Goal: Task Accomplishment & Management: Manage account settings

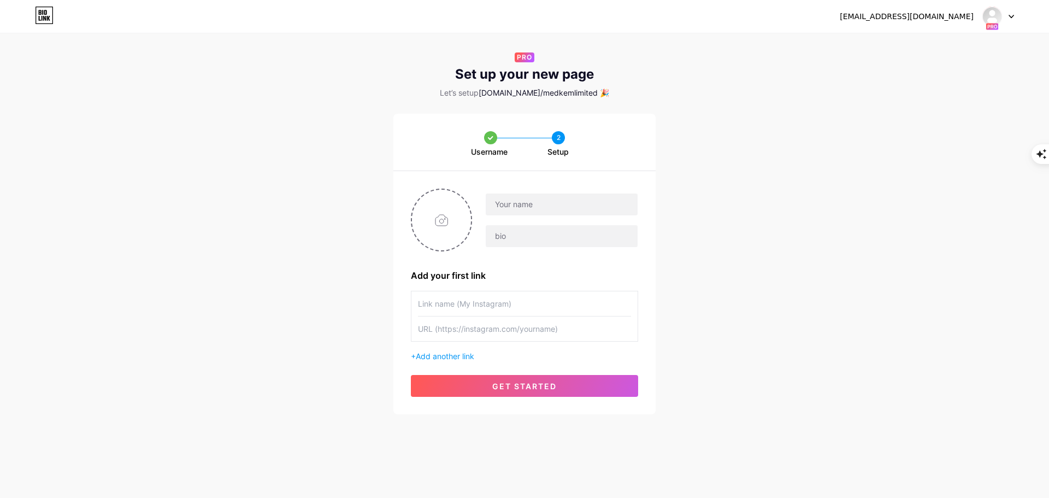
click at [456, 226] on input "file" at bounding box center [441, 220] width 59 height 61
type input "C:\fakepath\Screenshot 2025-09-19 120701.png"
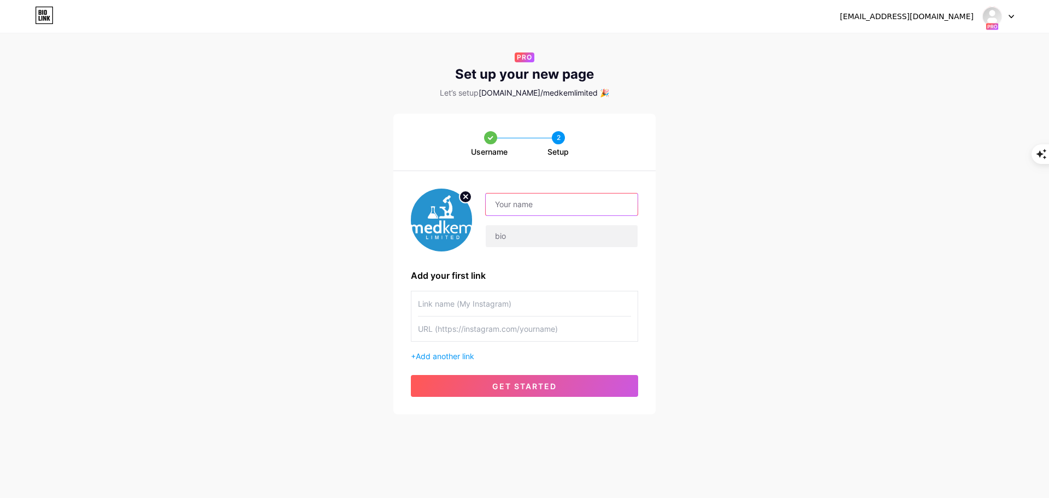
drag, startPoint x: 529, startPoint y: 204, endPoint x: 543, endPoint y: 203, distance: 13.7
click at [529, 204] on input "text" at bounding box center [562, 204] width 152 height 22
drag, startPoint x: 558, startPoint y: 203, endPoint x: 494, endPoint y: 210, distance: 63.8
click at [494, 210] on input "Medkem Limited" at bounding box center [562, 204] width 152 height 22
type input "Medkem Limited"
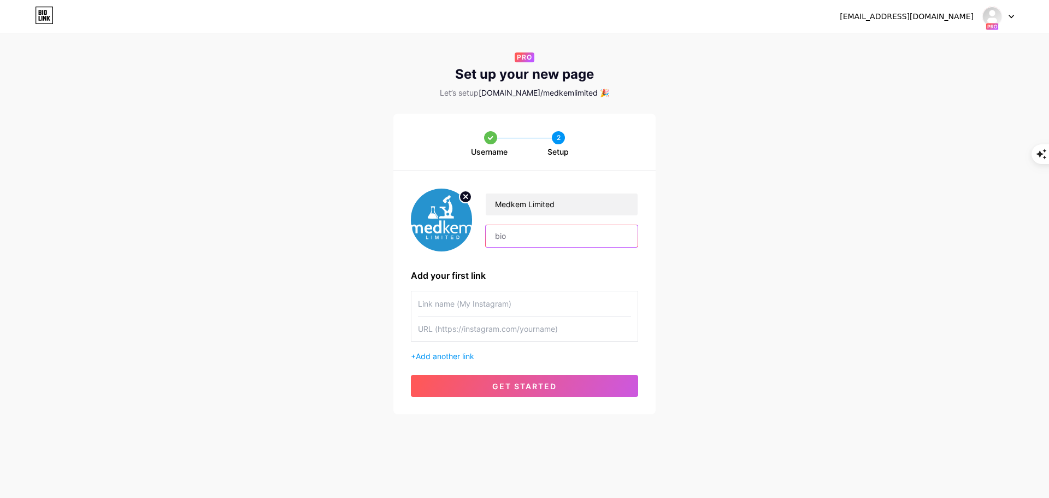
click at [522, 239] on input "text" at bounding box center [562, 236] width 152 height 22
paste input "We specialize in the supply and delivery of high-quality hospital consumables, …"
type input "We specialize in the supply and delivery of high-quality hospital consumables, …"
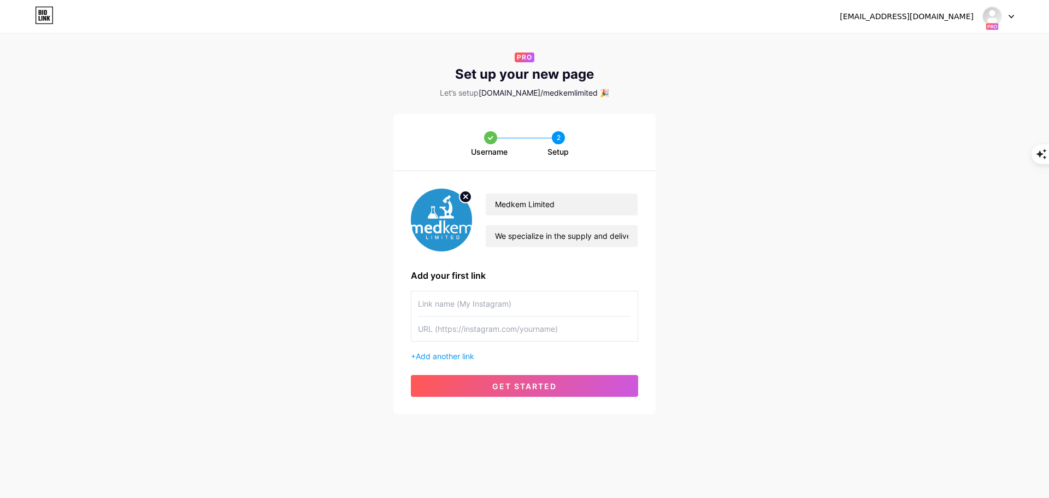
click at [465, 329] on input "text" at bounding box center [524, 328] width 213 height 25
paste input "[URL][DOMAIN_NAME]"
click at [543, 385] on span "get started" at bounding box center [524, 385] width 64 height 9
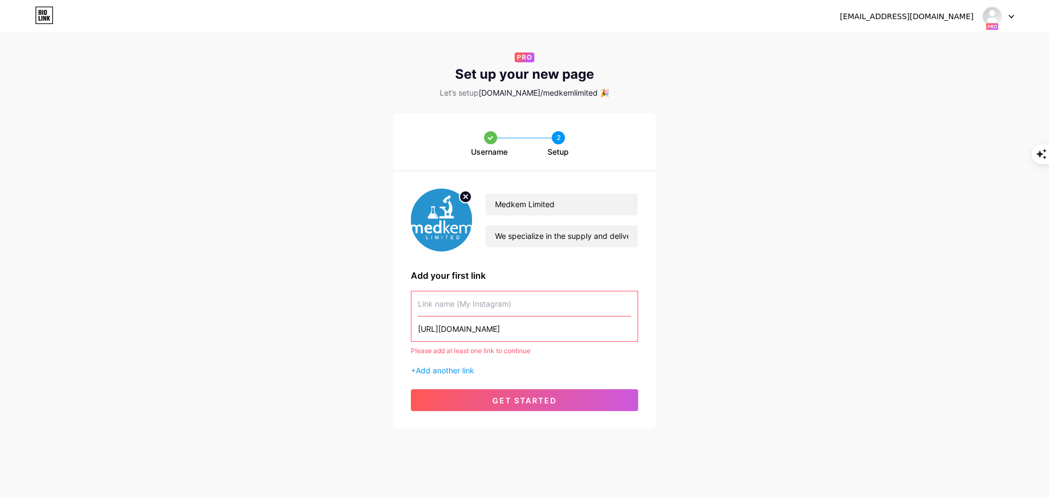
drag, startPoint x: 533, startPoint y: 329, endPoint x: 321, endPoint y: 352, distance: 212.7
click at [321, 352] on div "Username 2 Setup Medkem Limited We specialize in the supply and delivery of hig…" at bounding box center [524, 271] width 1049 height 315
click at [461, 290] on div "Medkem Limited We specialize in the supply and delivery of high-quality hospita…" at bounding box center [524, 299] width 262 height 257
click at [538, 327] on input "[URL][DOMAIN_NAME]" at bounding box center [524, 328] width 213 height 25
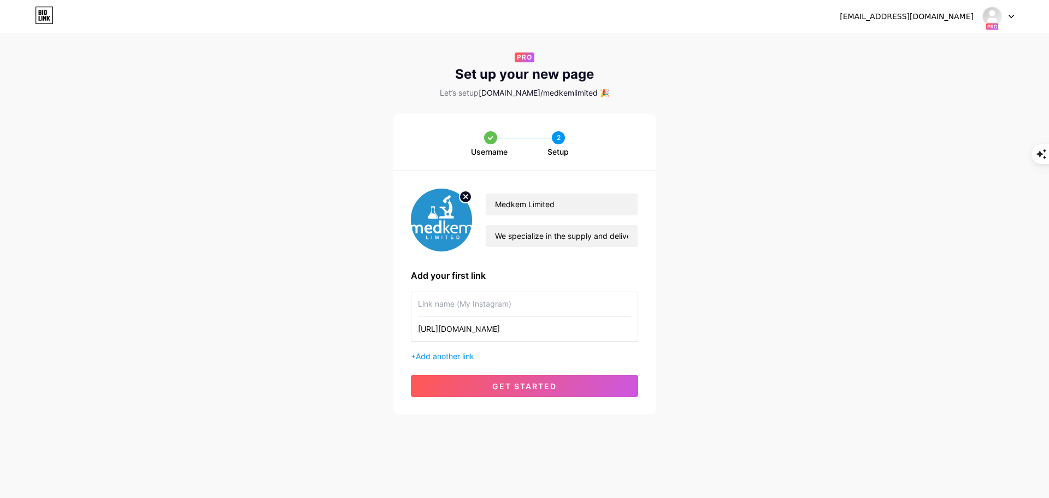
drag, startPoint x: 540, startPoint y: 330, endPoint x: 289, endPoint y: 332, distance: 250.8
click at [289, 332] on div "Username 2 Setup Medkem Limited We specialize in the supply and delivery of hig…" at bounding box center [524, 264] width 1049 height 300
type input "[URL][DOMAIN_NAME]"
click at [428, 312] on input "text" at bounding box center [524, 303] width 213 height 25
paste input "[URL][DOMAIN_NAME]"
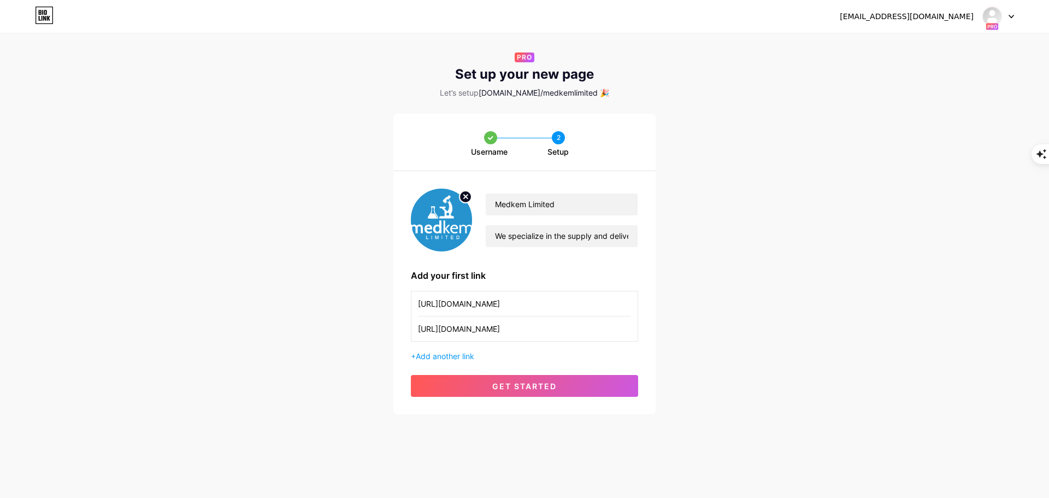
type input "[URL][DOMAIN_NAME]"
drag, startPoint x: 540, startPoint y: 330, endPoint x: 309, endPoint y: 327, distance: 231.1
click at [309, 327] on div "Username 2 Setup Medkem Limited We specialize in the supply and delivery of hig…" at bounding box center [524, 264] width 1049 height 300
click at [498, 382] on span "get started" at bounding box center [524, 385] width 64 height 9
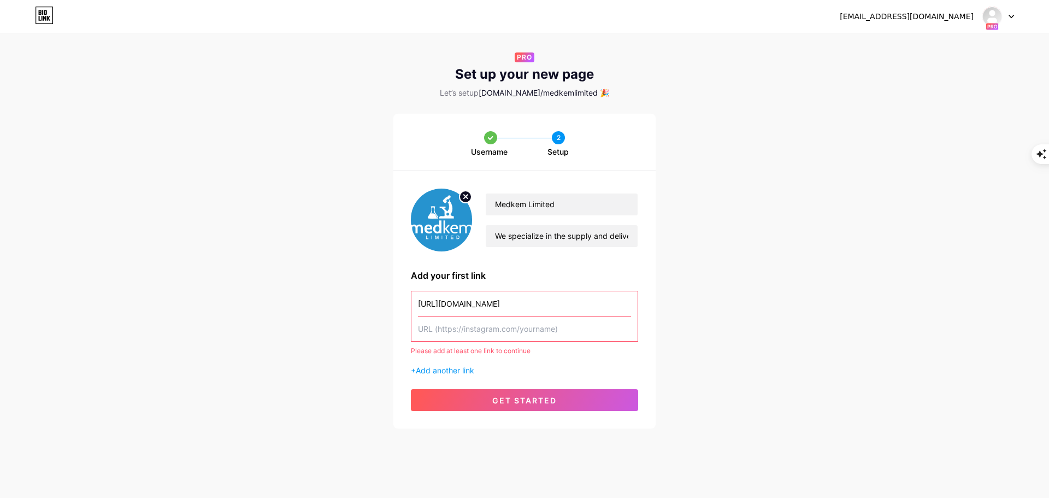
click at [536, 308] on input "[URL][DOMAIN_NAME]" at bounding box center [524, 303] width 213 height 25
click at [232, 166] on div "Username 2 Setup Medkem Limited We specialize in the supply and delivery of hig…" at bounding box center [524, 271] width 1049 height 315
drag, startPoint x: 534, startPoint y: 304, endPoint x: 349, endPoint y: 298, distance: 185.3
click at [349, 298] on div "Username 2 Setup Medkem Limited We specialize in the supply and delivery of hig…" at bounding box center [524, 271] width 1049 height 315
paste input "facebook.com/Medkemlimited"
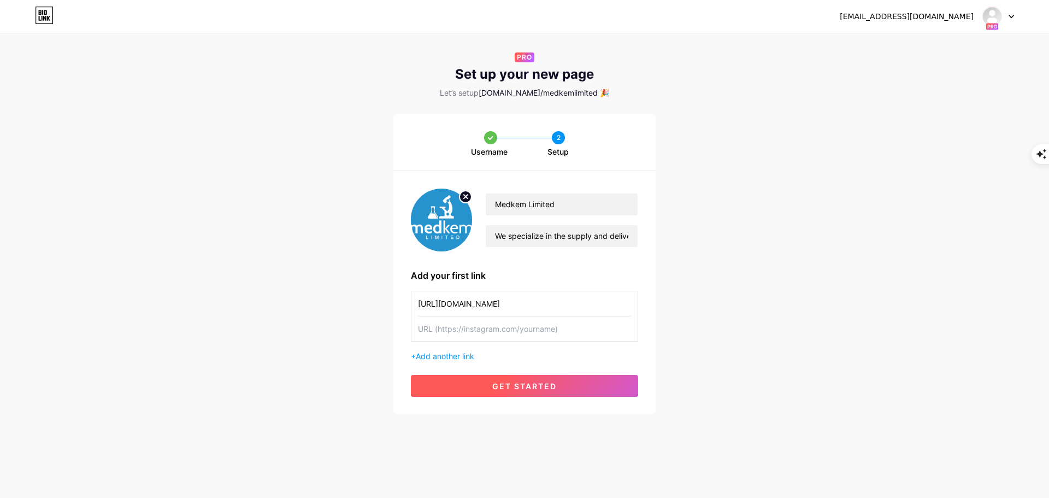
type input "[URL][DOMAIN_NAME]"
click at [534, 386] on span "get started" at bounding box center [524, 385] width 64 height 9
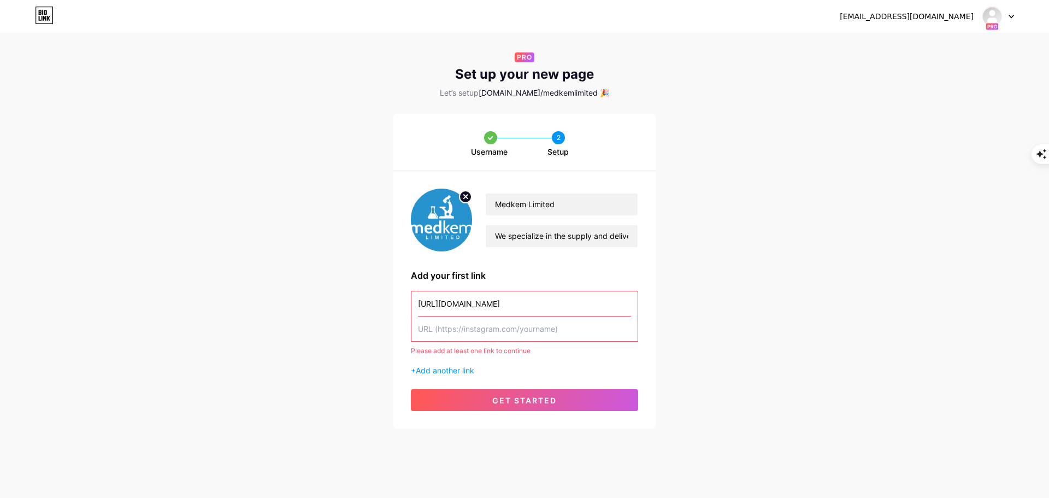
click at [515, 332] on input "text" at bounding box center [524, 328] width 213 height 25
paste input "[URL][DOMAIN_NAME]"
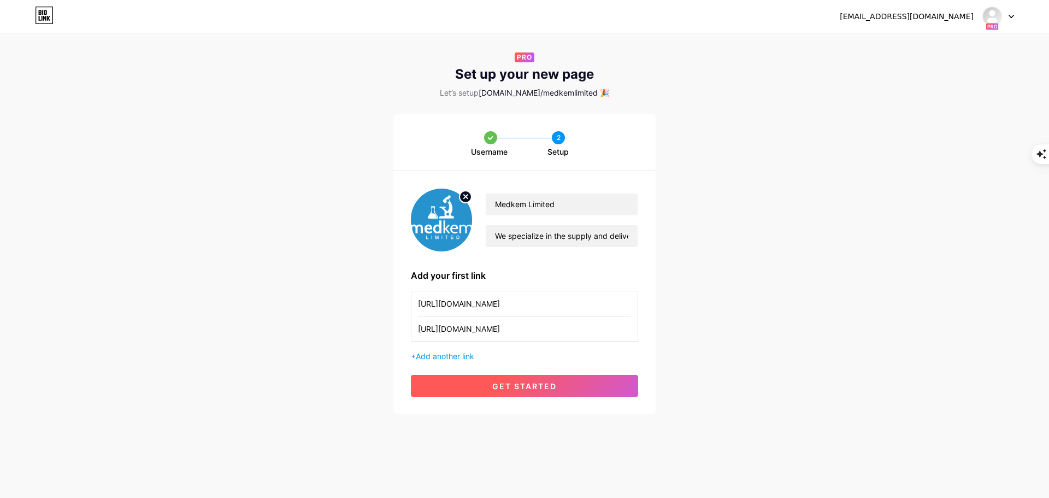
type input "[URL][DOMAIN_NAME]"
click at [501, 389] on span "get started" at bounding box center [524, 385] width 64 height 9
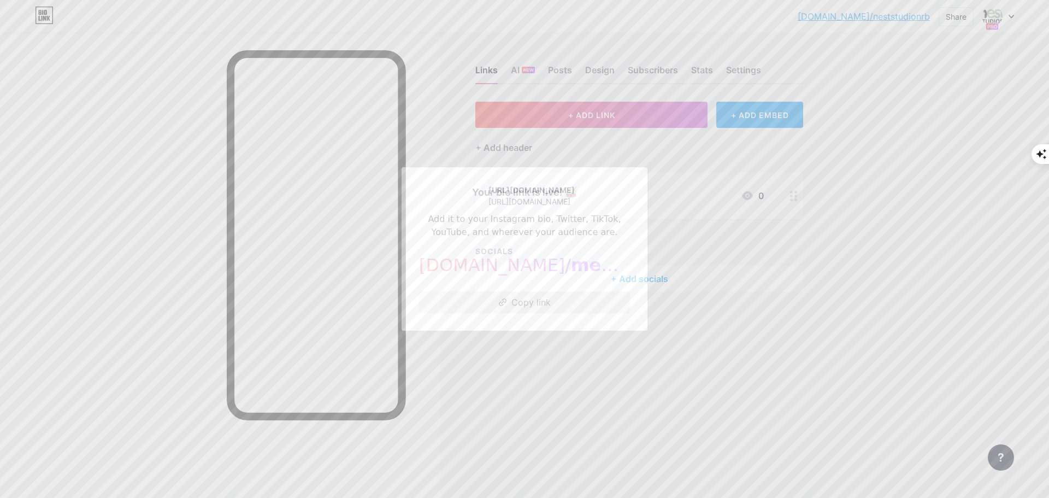
click at [533, 303] on button "Copy link" at bounding box center [524, 302] width 211 height 22
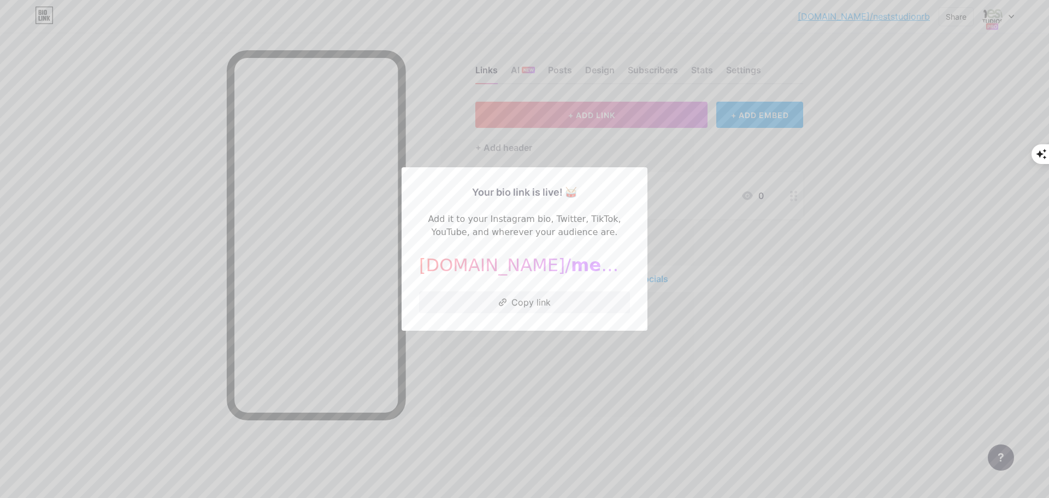
click at [703, 236] on div at bounding box center [524, 249] width 1049 height 498
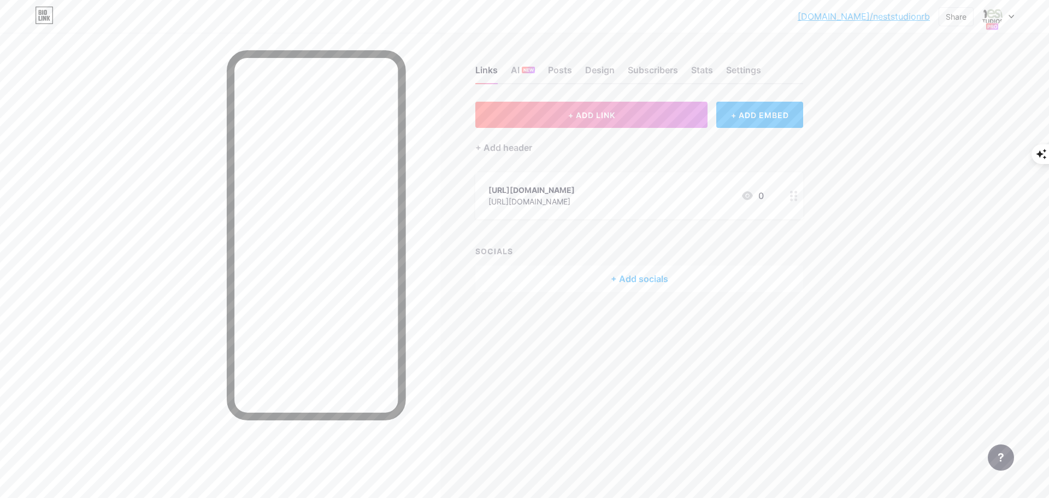
click at [1009, 16] on icon at bounding box center [1010, 17] width 5 height 4
click at [955, 126] on div "Medkem Limited" at bounding box center [958, 126] width 96 height 9
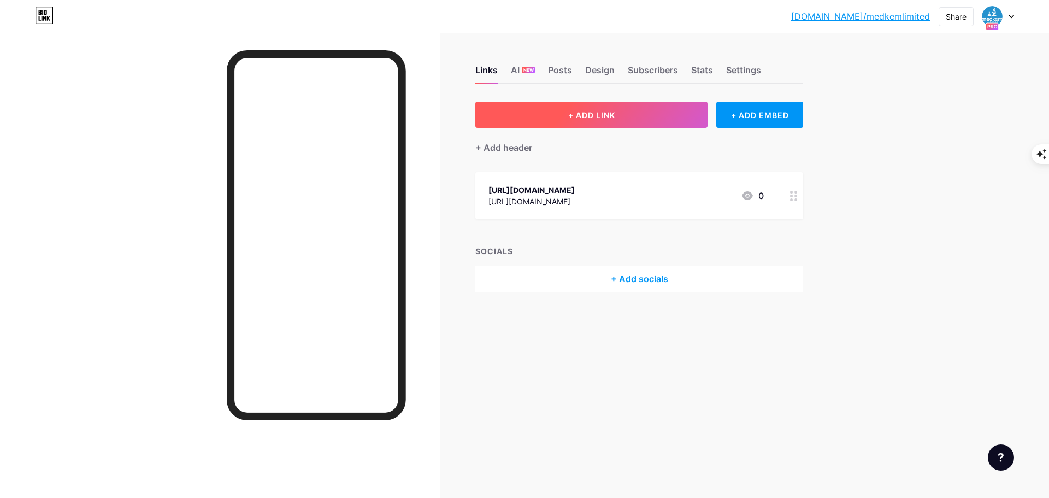
click at [594, 119] on span "+ ADD LINK" at bounding box center [591, 114] width 47 height 9
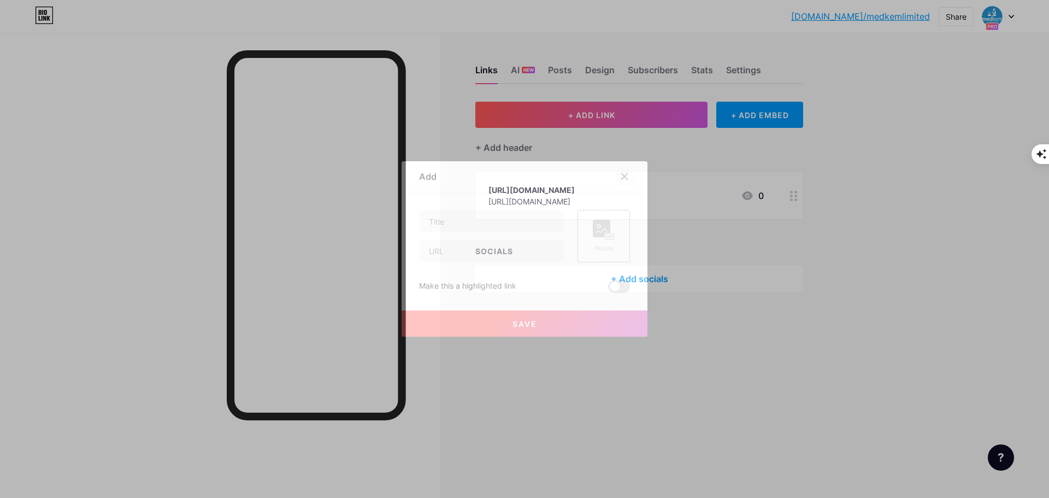
click at [618, 174] on div at bounding box center [625, 177] width 20 height 20
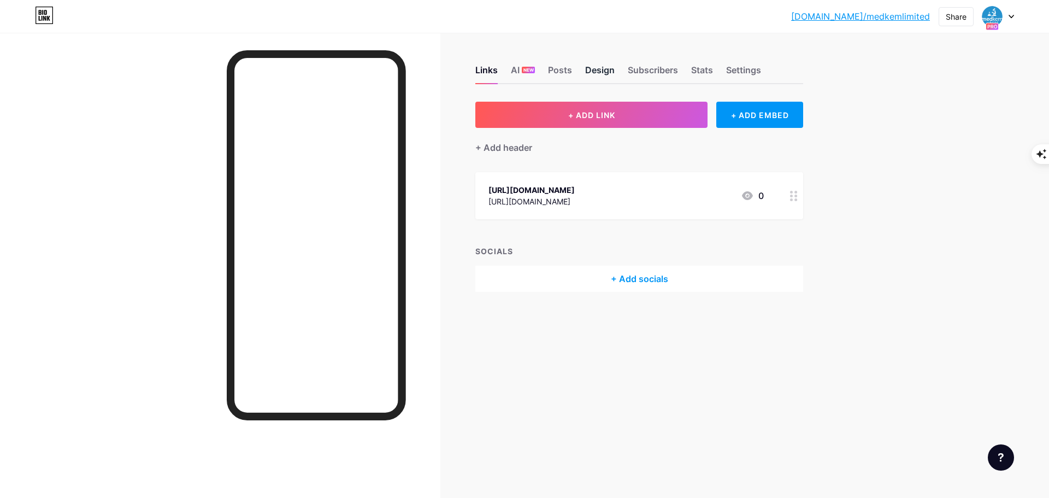
click at [604, 72] on div "Design" at bounding box center [599, 73] width 29 height 20
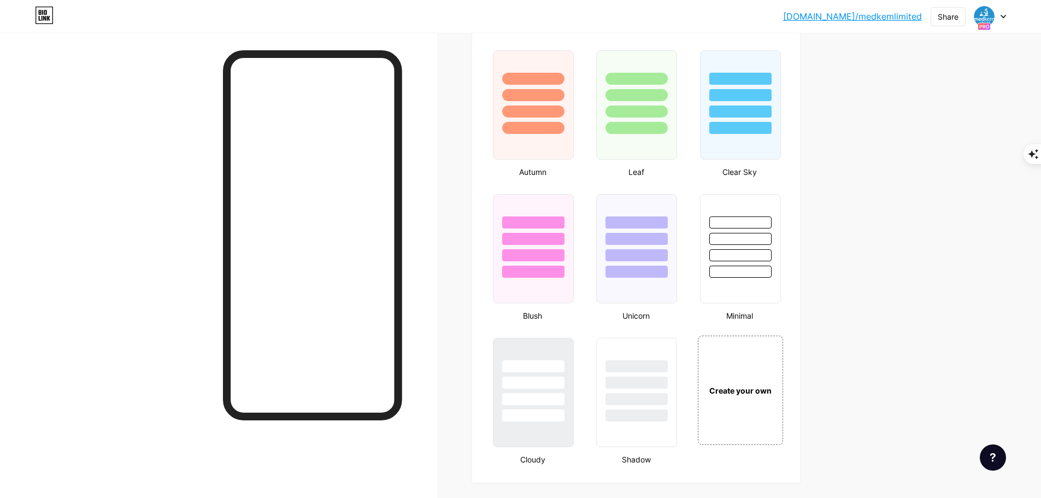
scroll to position [983, 0]
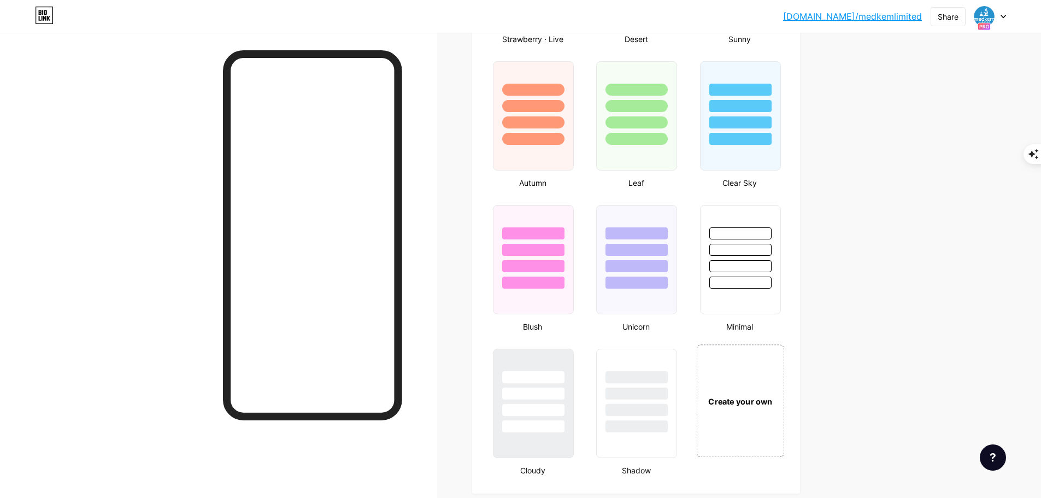
click at [752, 398] on div "Create your own" at bounding box center [740, 401] width 82 height 12
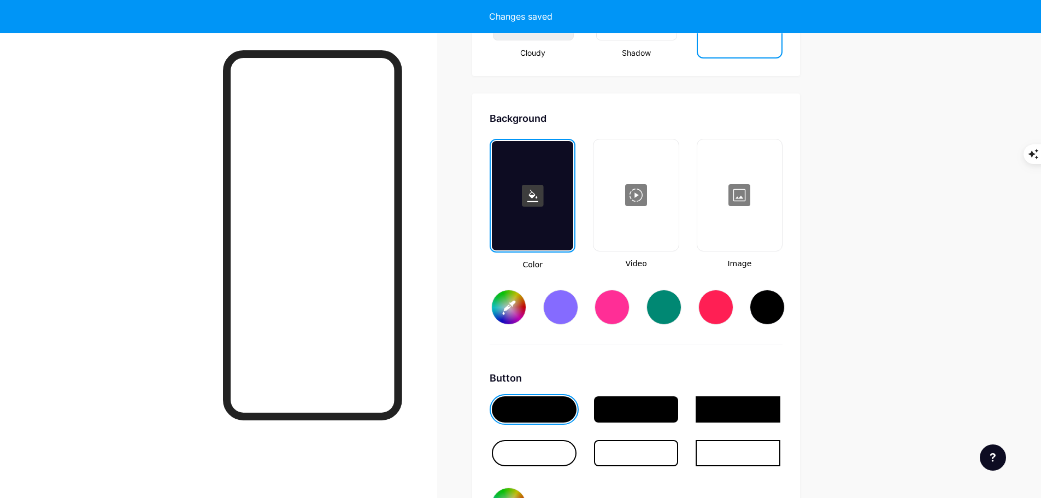
scroll to position [1450, 0]
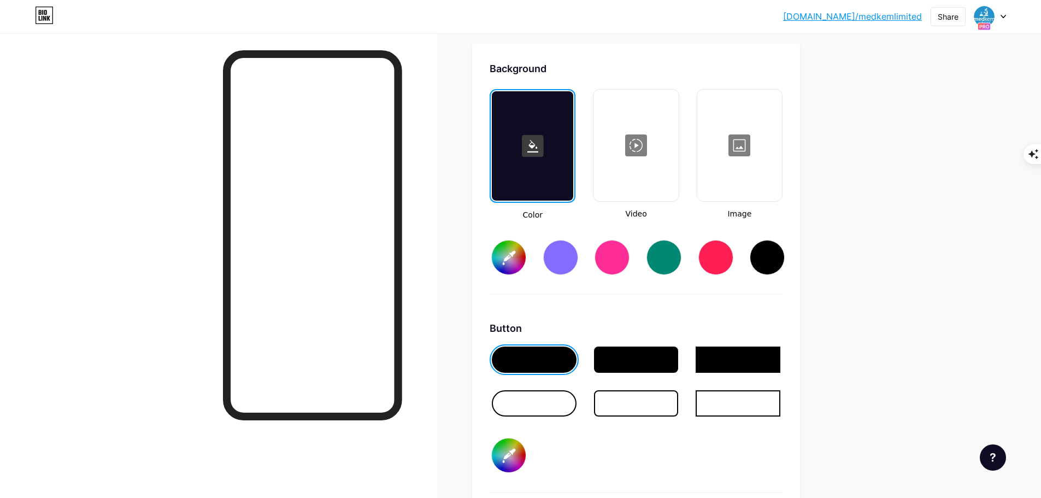
type input "#ffffff"
type input "#000000"
click at [734, 148] on div at bounding box center [739, 145] width 82 height 109
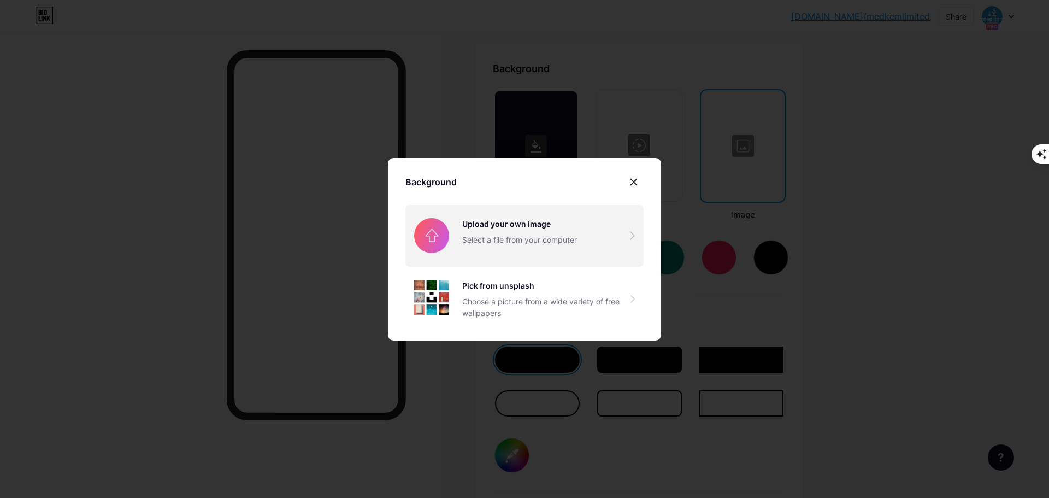
click at [535, 227] on input "file" at bounding box center [524, 235] width 238 height 61
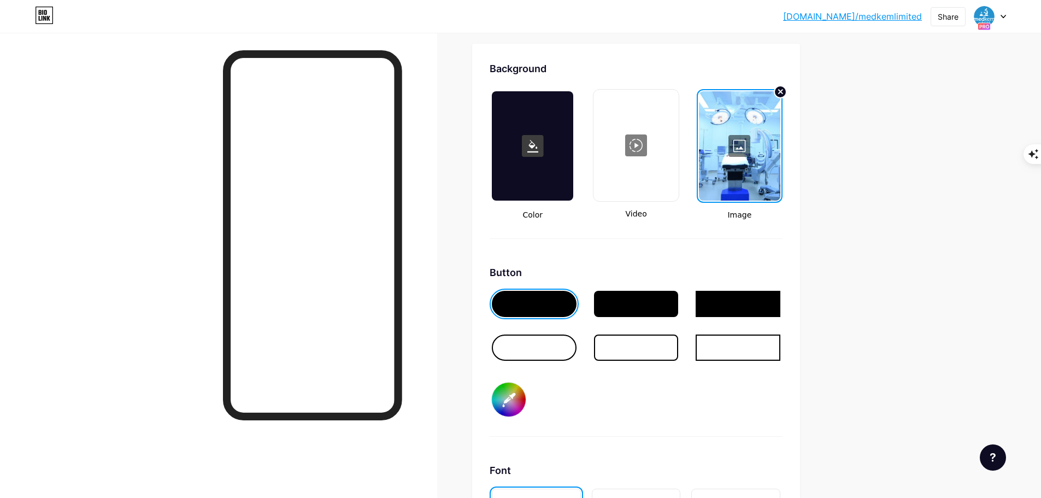
click at [515, 397] on input "#000000" at bounding box center [509, 399] width 34 height 34
click at [611, 400] on div "Button #16a3e9" at bounding box center [635, 351] width 293 height 172
click at [521, 395] on input "#16a3e9" at bounding box center [509, 399] width 34 height 34
click at [607, 402] on div "Button #16a3e9" at bounding box center [635, 351] width 293 height 172
click at [546, 345] on div at bounding box center [534, 347] width 85 height 26
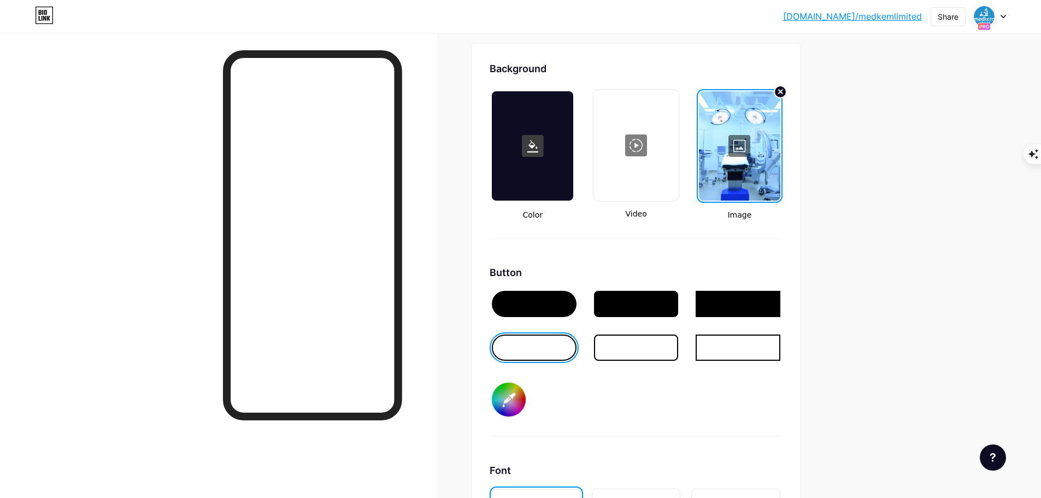
click at [517, 403] on input "#16a3e9" at bounding box center [509, 399] width 34 height 34
click at [581, 418] on div "Button #ffffff" at bounding box center [635, 351] width 293 height 172
click at [544, 306] on div at bounding box center [534, 304] width 85 height 26
click at [510, 403] on input "#ffffff" at bounding box center [509, 399] width 34 height 34
click at [580, 416] on div "Button #ffffff" at bounding box center [635, 351] width 293 height 172
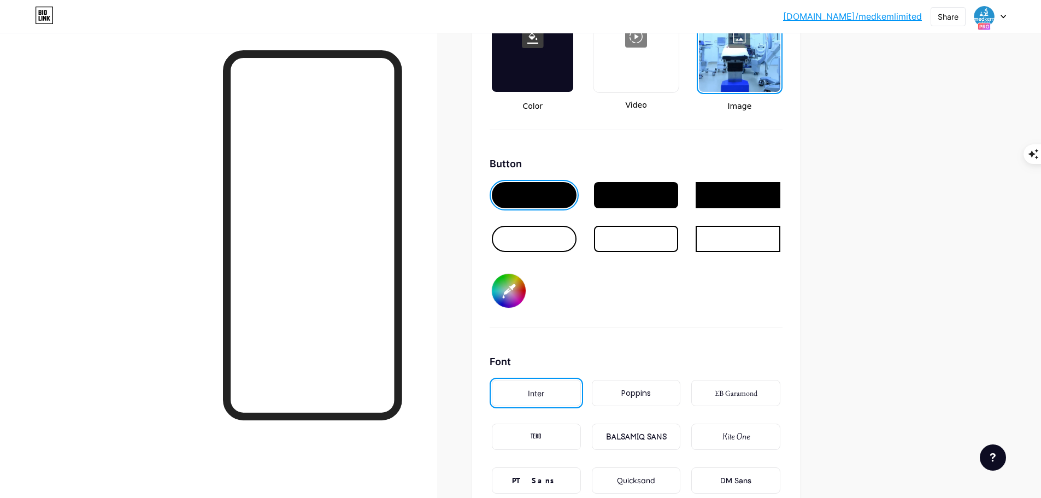
scroll to position [1669, 0]
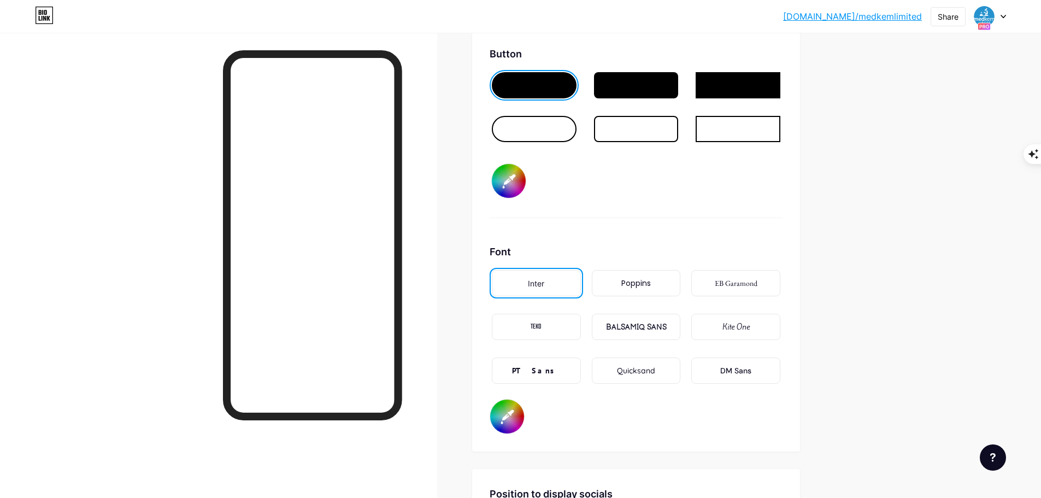
click at [740, 287] on div "EB Garamond" at bounding box center [736, 283] width 43 height 11
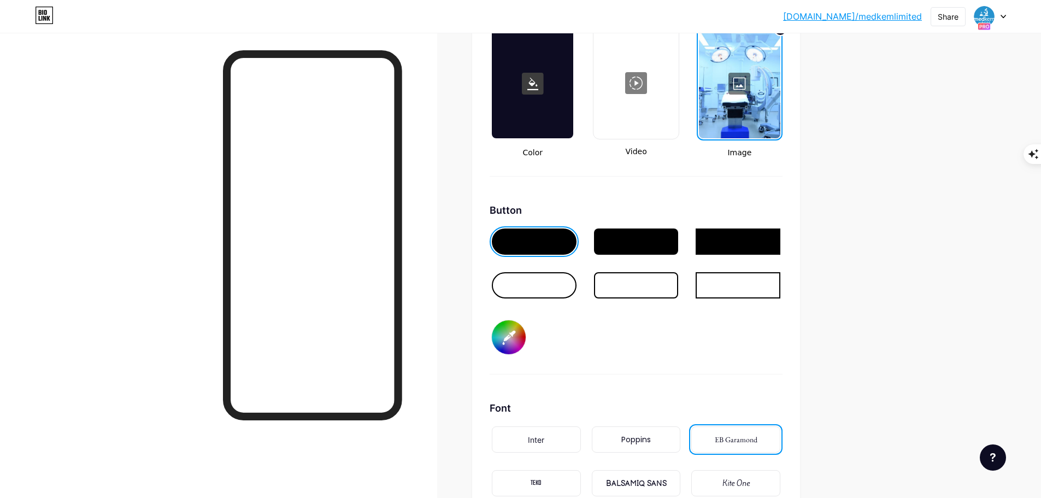
scroll to position [1513, 0]
click at [510, 340] on input "#ffffff" at bounding box center [509, 337] width 34 height 34
type input "#2592ce"
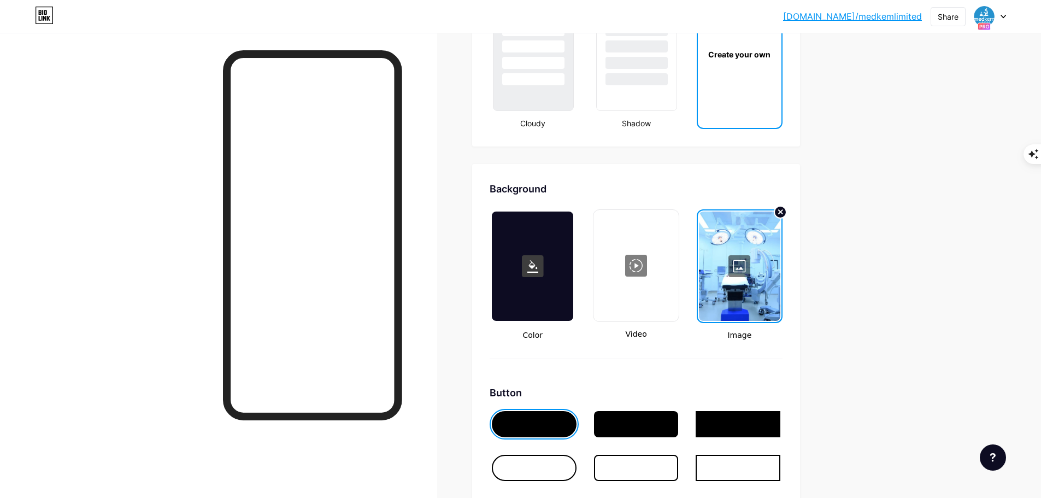
scroll to position [1420, 0]
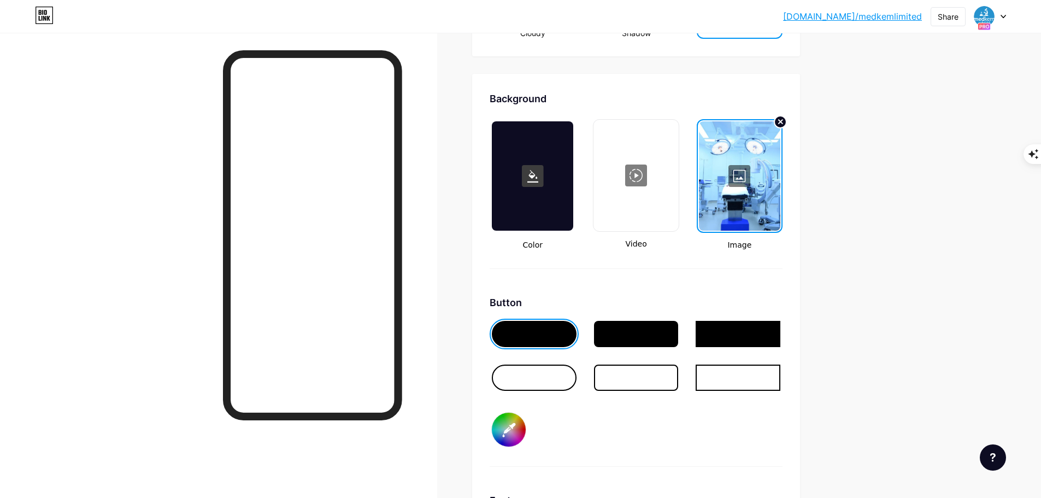
click at [747, 180] on div at bounding box center [739, 175] width 81 height 109
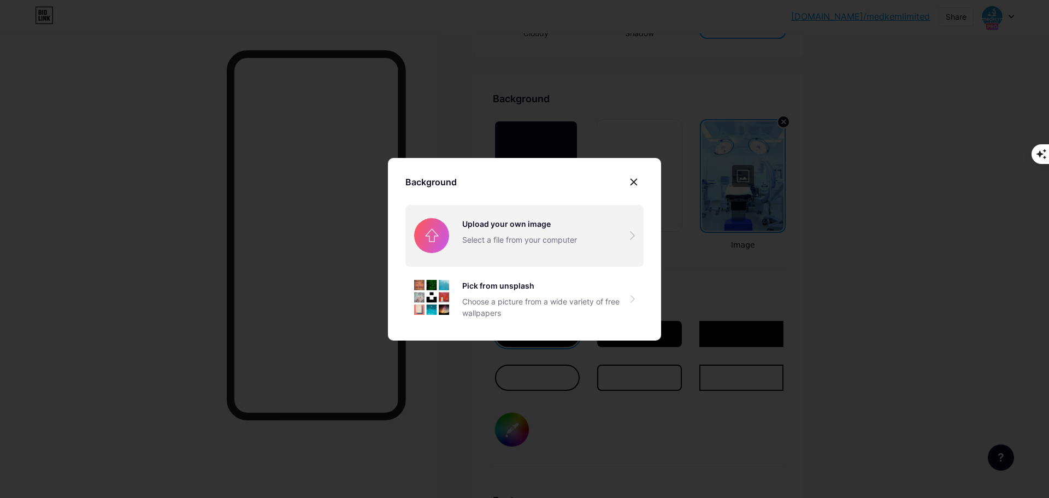
click at [546, 237] on input "file" at bounding box center [524, 235] width 238 height 61
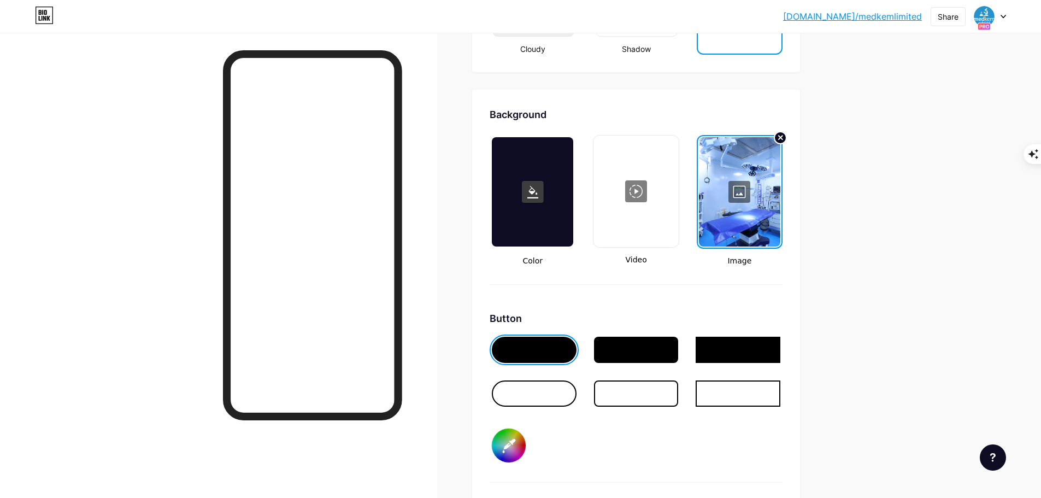
scroll to position [1530, 0]
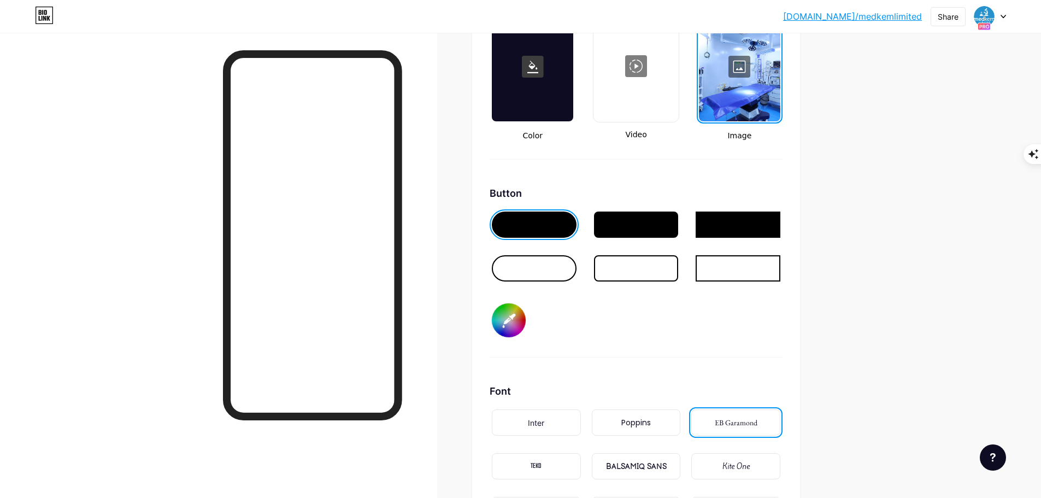
click at [544, 227] on div at bounding box center [534, 224] width 85 height 26
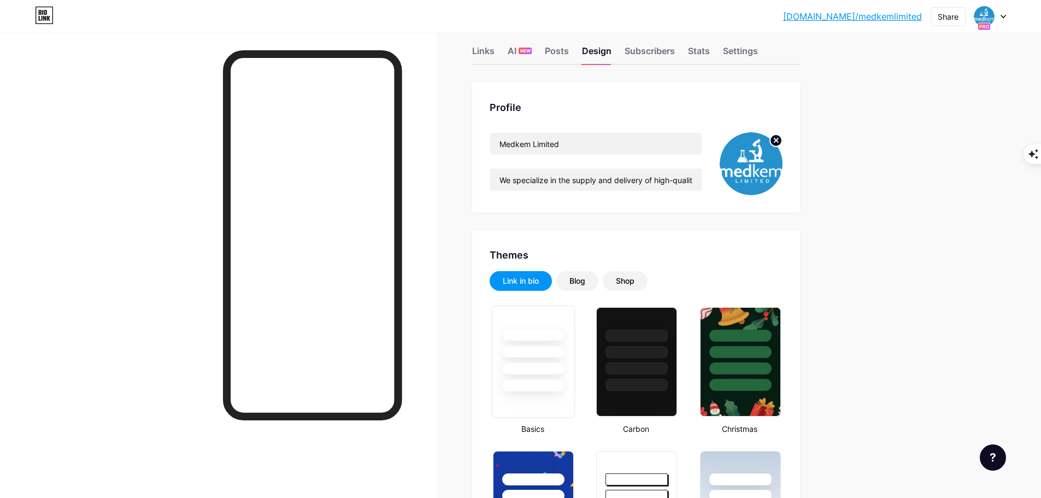
scroll to position [0, 0]
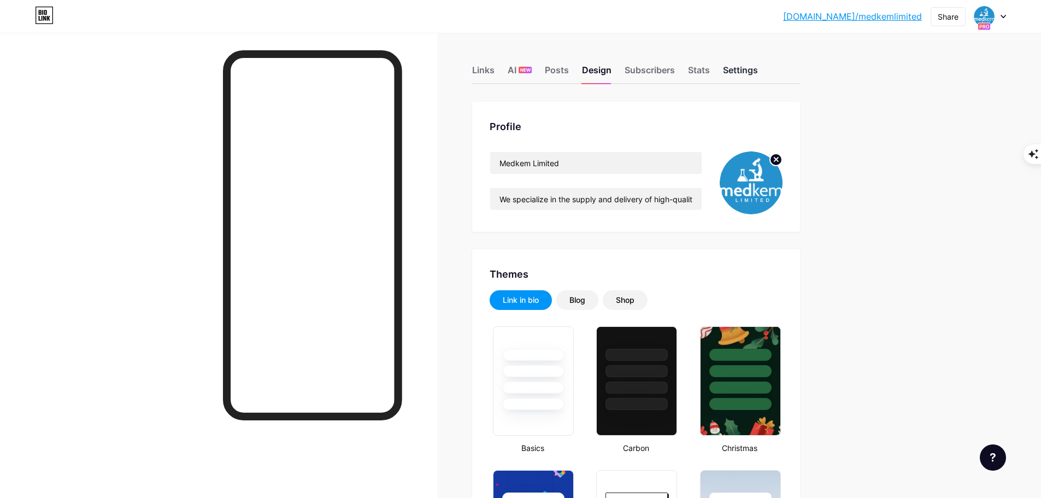
click at [757, 69] on div "Settings" at bounding box center [740, 73] width 35 height 20
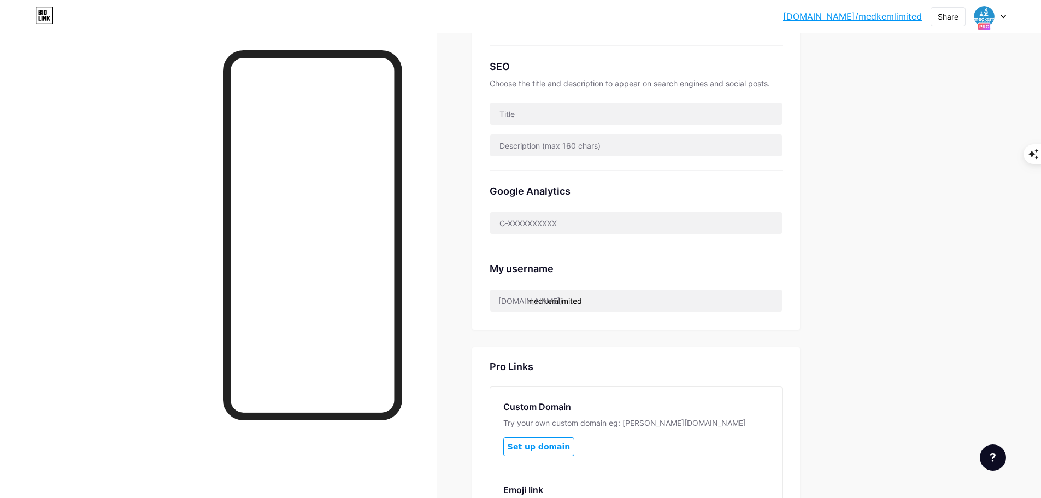
scroll to position [365, 0]
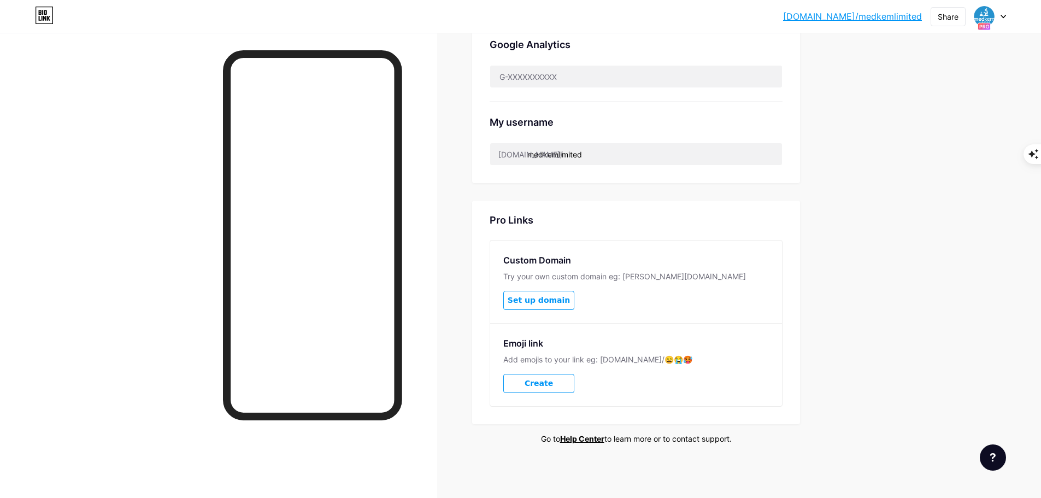
click at [533, 303] on span "Set up domain" at bounding box center [539, 300] width 62 height 9
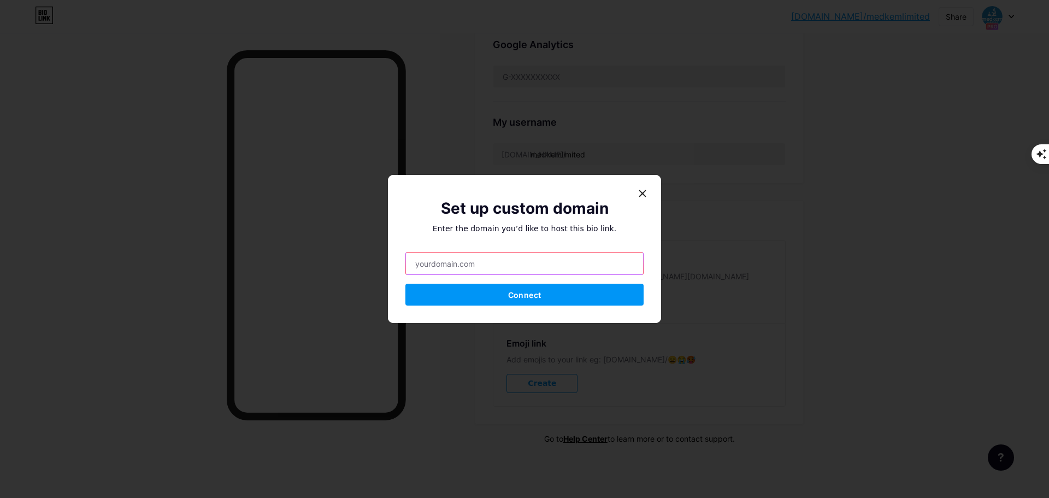
click at [454, 261] on input "text" at bounding box center [524, 263] width 237 height 22
paste input "[URL][DOMAIN_NAME]"
type input "[URL][DOMAIN_NAME]"
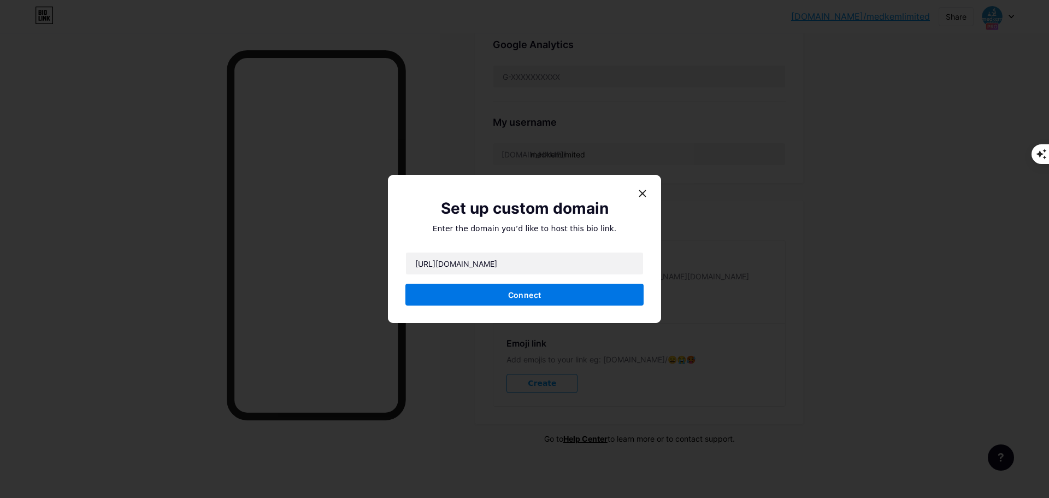
click at [524, 293] on span "Connect" at bounding box center [524, 294] width 33 height 9
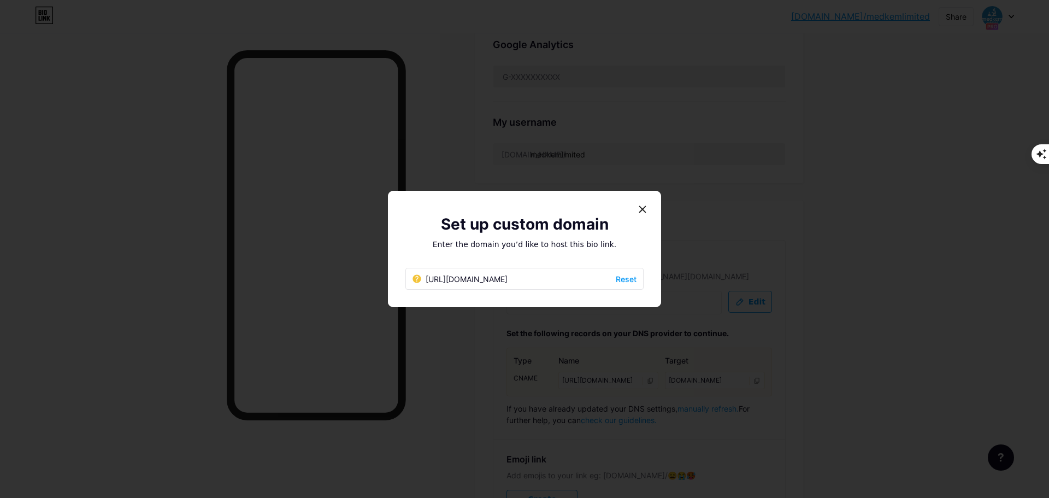
click at [629, 276] on span "Reset" at bounding box center [626, 278] width 21 height 11
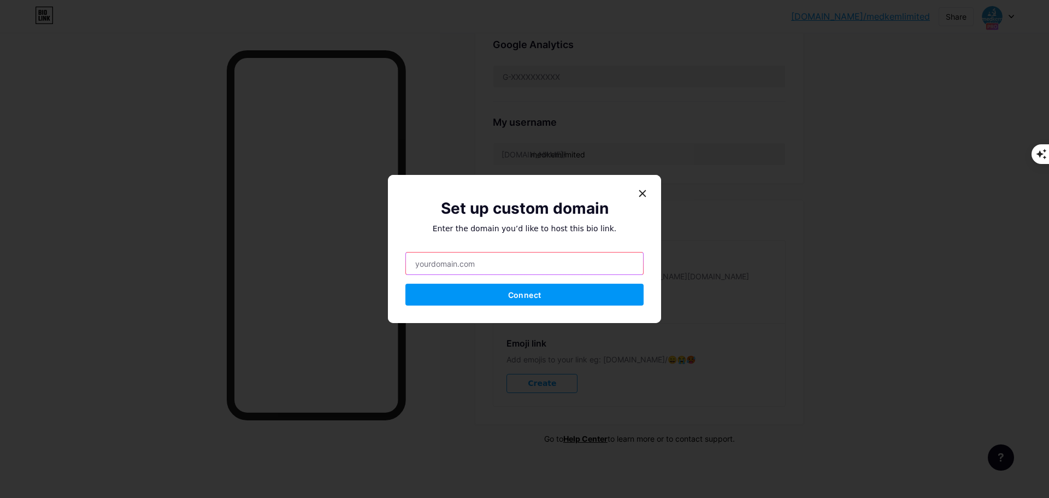
click at [491, 268] on input "text" at bounding box center [524, 263] width 237 height 22
paste input "[URL][DOMAIN_NAME]"
click at [444, 262] on input "[URL][DOMAIN_NAME]" at bounding box center [524, 263] width 237 height 22
type input "[DOMAIN_NAME]"
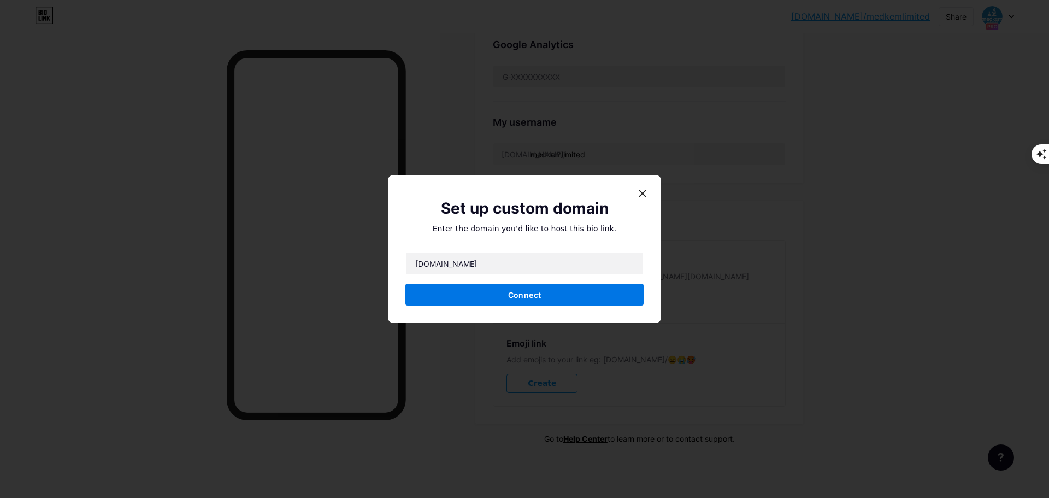
click at [488, 298] on button "Connect" at bounding box center [524, 295] width 238 height 22
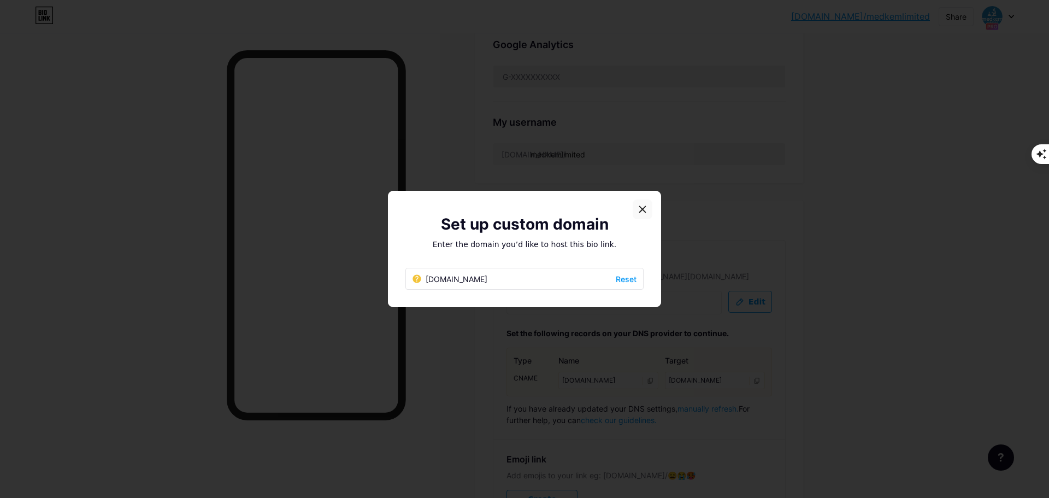
click at [644, 210] on div at bounding box center [643, 209] width 20 height 20
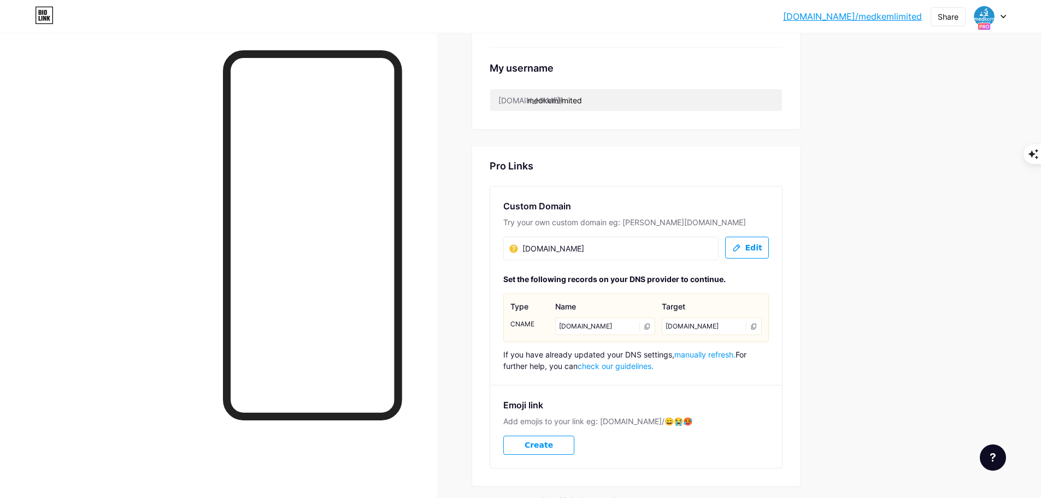
scroll to position [420, 0]
click at [866, 17] on link "[DOMAIN_NAME]/medkemlimited" at bounding box center [852, 16] width 139 height 13
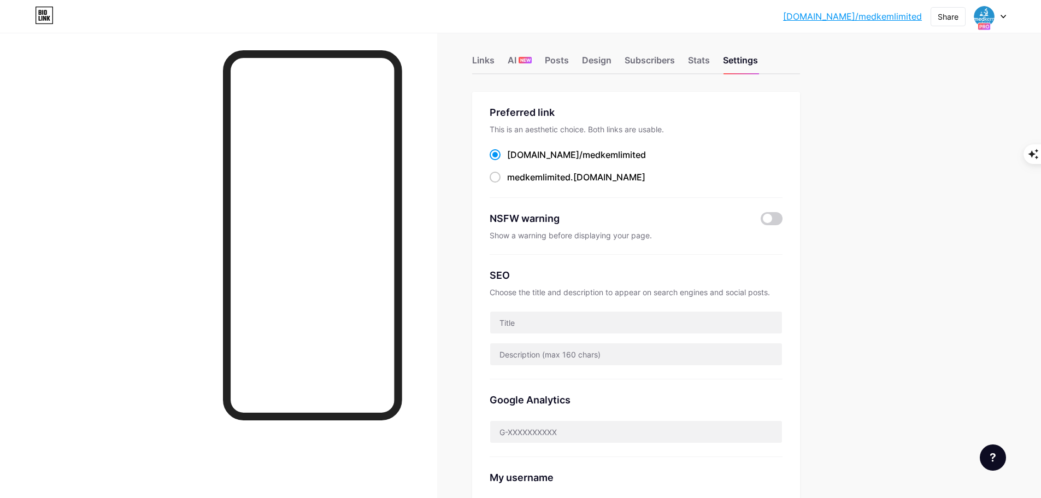
scroll to position [0, 0]
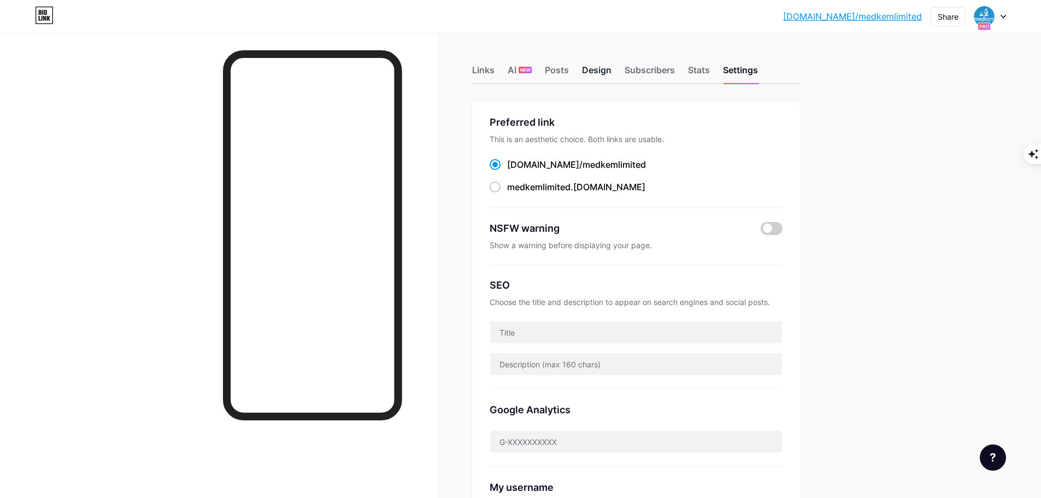
click at [605, 79] on div "Design" at bounding box center [596, 73] width 29 height 20
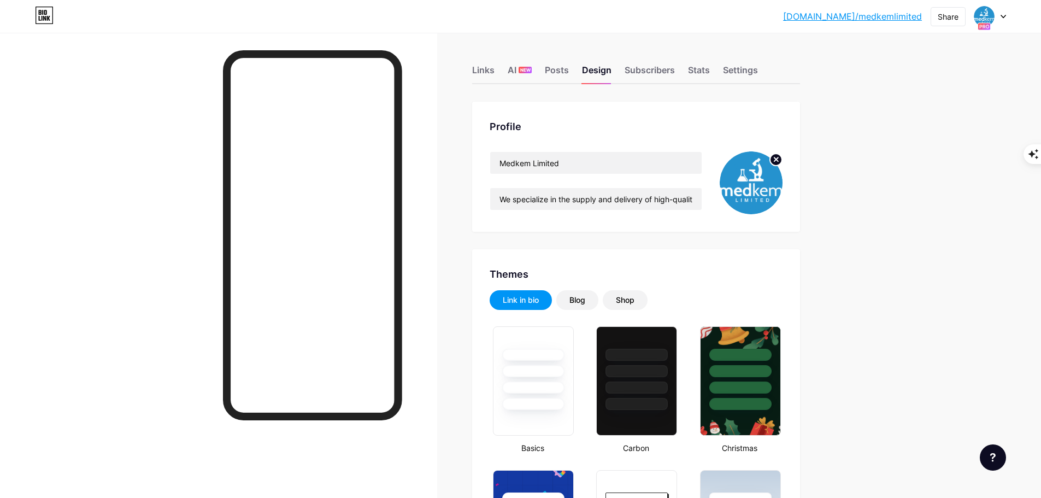
type input "#2592ce"
type input "#000000"
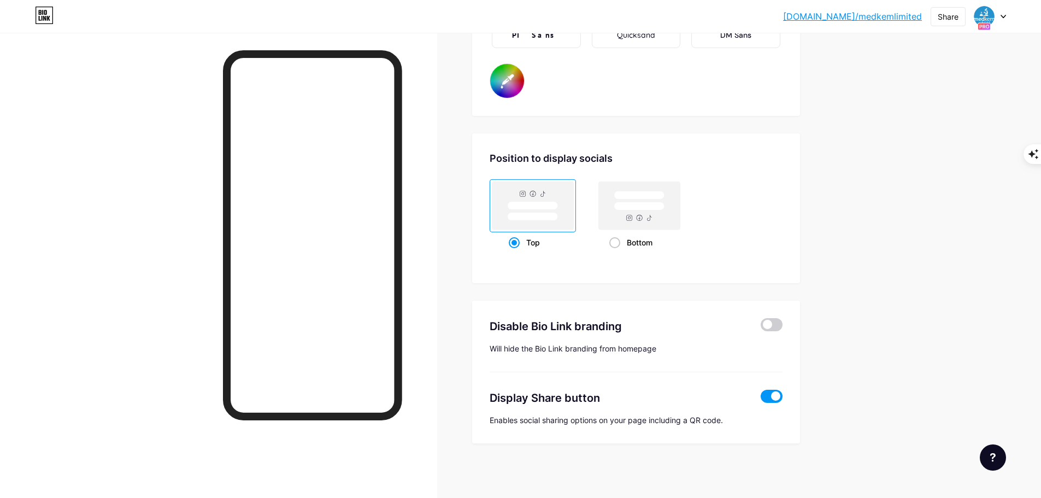
scroll to position [2005, 0]
click at [776, 326] on span at bounding box center [771, 323] width 22 height 13
click at [760, 327] on input "checkbox" at bounding box center [760, 327] width 0 height 0
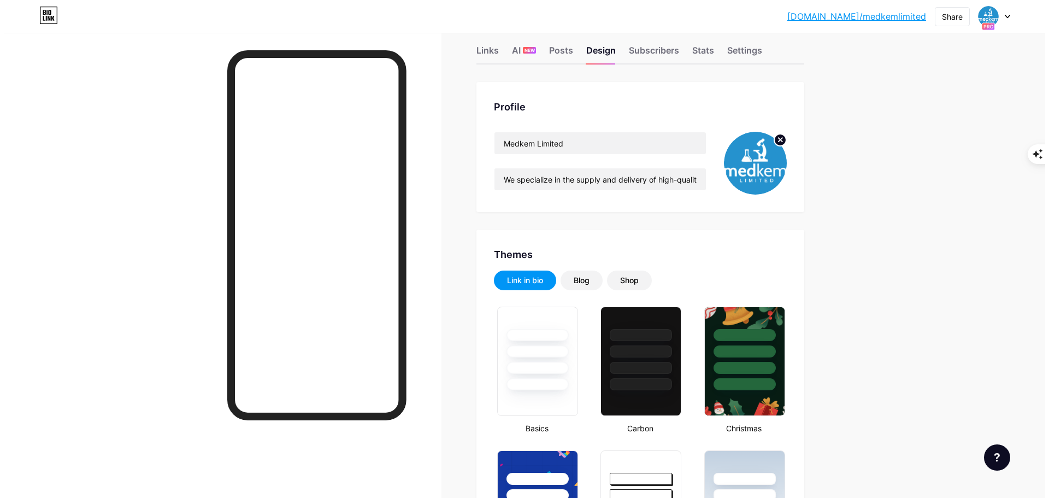
scroll to position [0, 0]
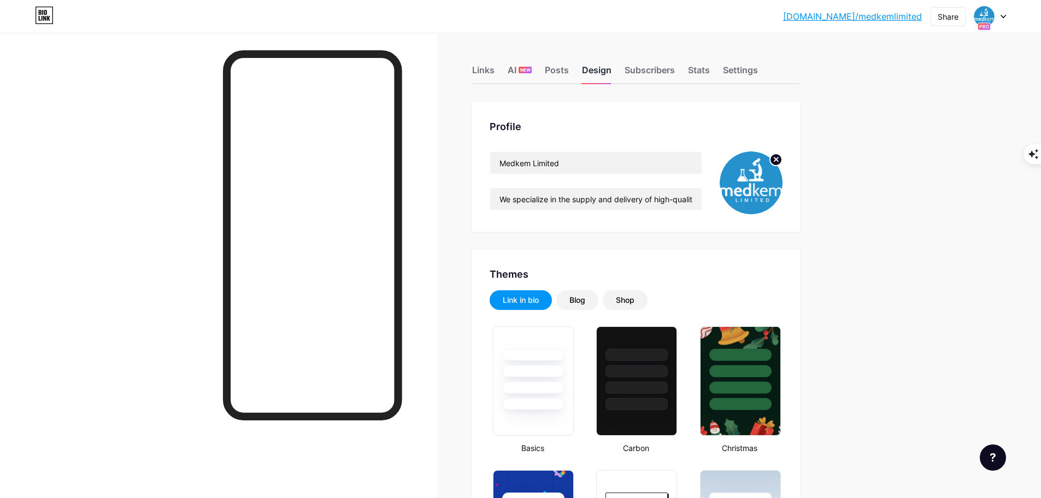
click at [594, 74] on div "Design" at bounding box center [596, 73] width 29 height 20
click at [492, 72] on div "Links" at bounding box center [483, 73] width 22 height 20
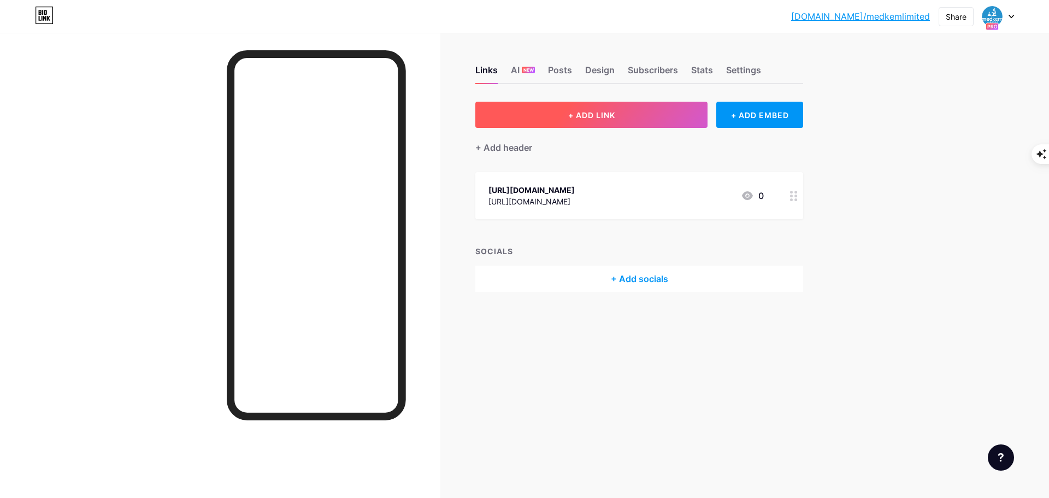
click at [581, 114] on span "+ ADD LINK" at bounding box center [591, 114] width 47 height 9
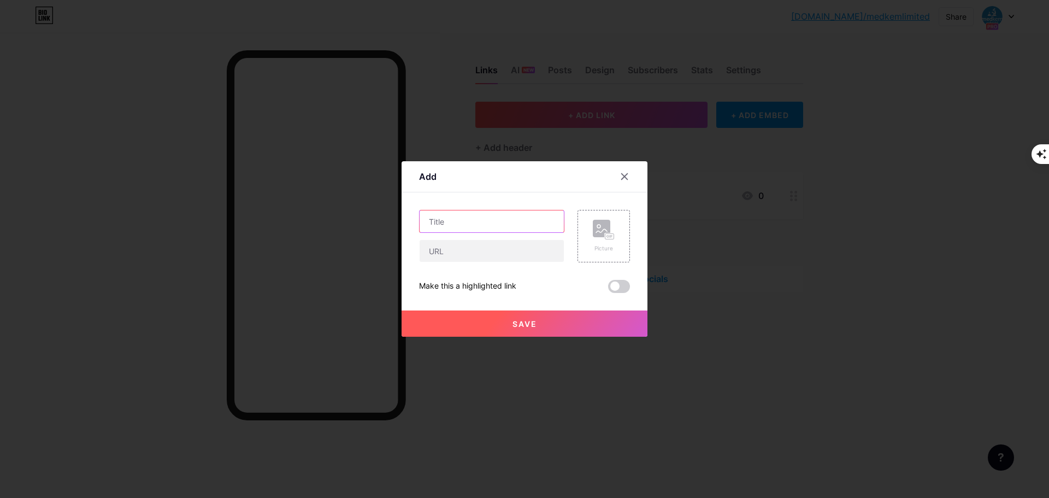
click at [480, 232] on input "text" at bounding box center [492, 221] width 144 height 22
paste input "About Us"
type input "About Us"
click at [600, 238] on icon at bounding box center [604, 230] width 22 height 20
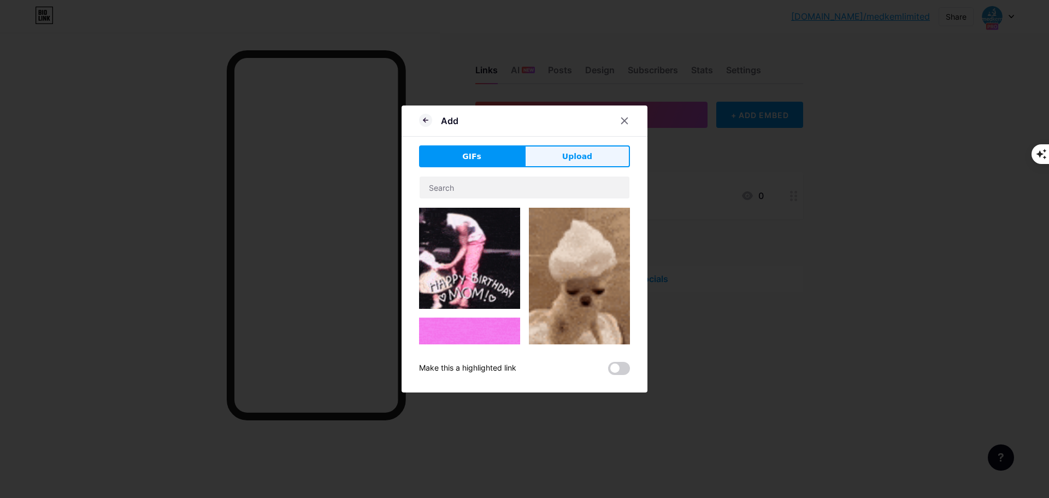
click at [550, 152] on button "Upload" at bounding box center [576, 156] width 105 height 22
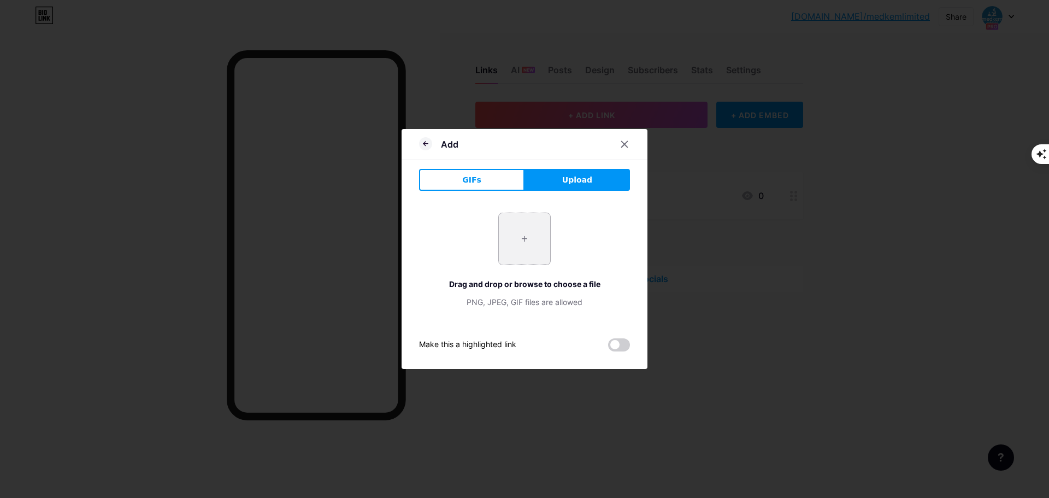
click at [534, 239] on input "file" at bounding box center [524, 238] width 51 height 51
type input "C:\fakepath\images (2).png"
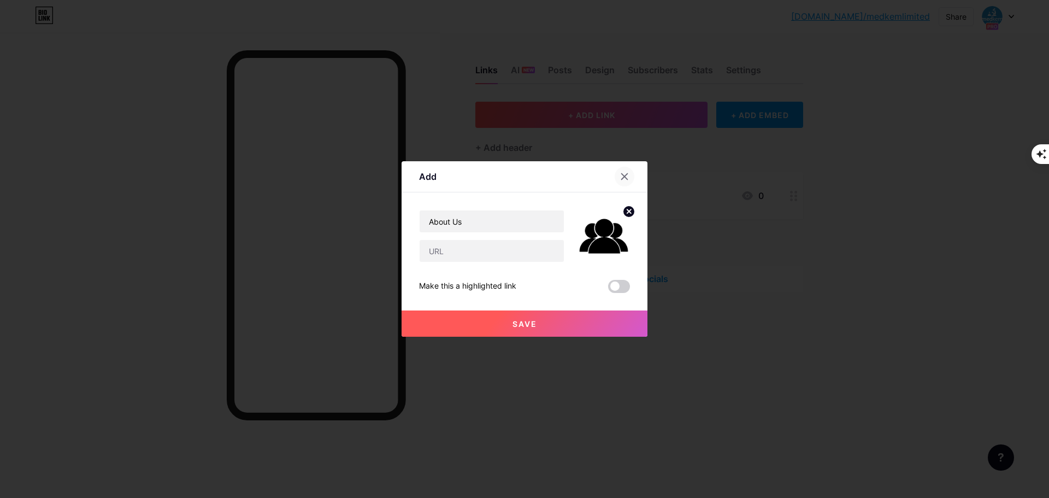
click at [623, 175] on icon at bounding box center [625, 177] width 6 height 6
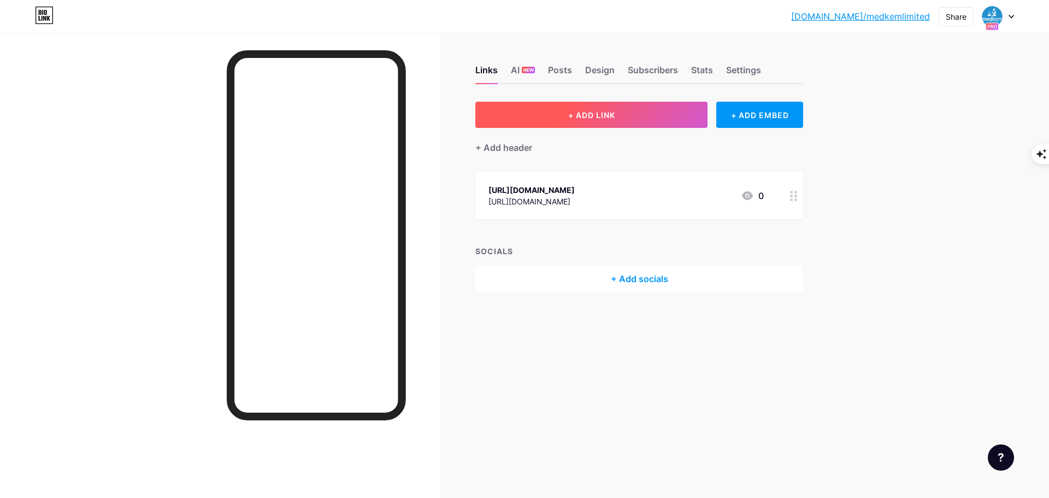
click at [558, 114] on button "+ ADD LINK" at bounding box center [591, 115] width 232 height 26
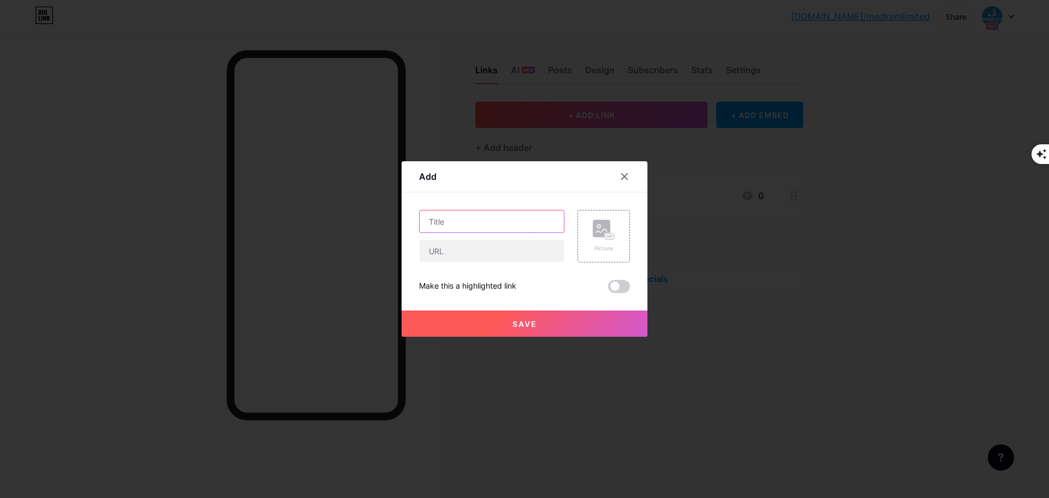
click at [477, 228] on input "text" at bounding box center [492, 221] width 144 height 22
paste input "Our Products"
drag, startPoint x: 480, startPoint y: 226, endPoint x: 356, endPoint y: 222, distance: 124.1
click at [356, 222] on div "Add Content YouTube Play YouTube video without leaving your page. ADD Vimeo Pla…" at bounding box center [524, 249] width 1049 height 498
type input "Our Products"
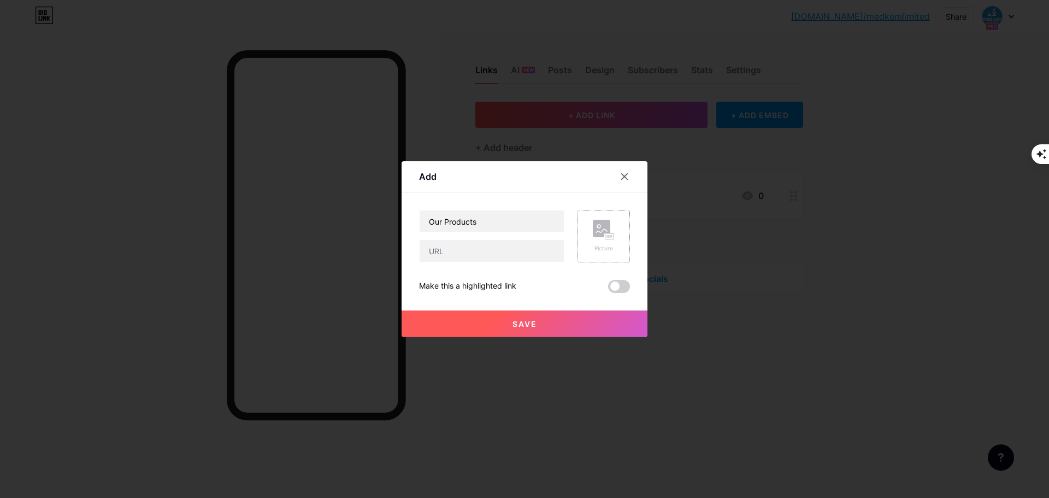
click at [605, 233] on rect at bounding box center [601, 228] width 17 height 17
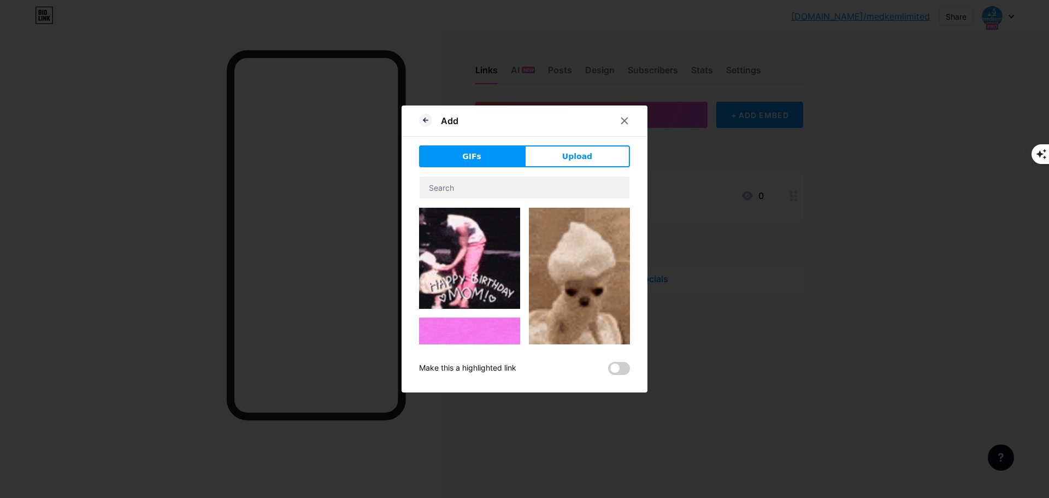
click at [590, 167] on div "GIFs Upload Content YouTube Play YouTube video without leaving your page. ADD V…" at bounding box center [524, 259] width 211 height 229
click at [583, 152] on span "Upload" at bounding box center [577, 156] width 30 height 11
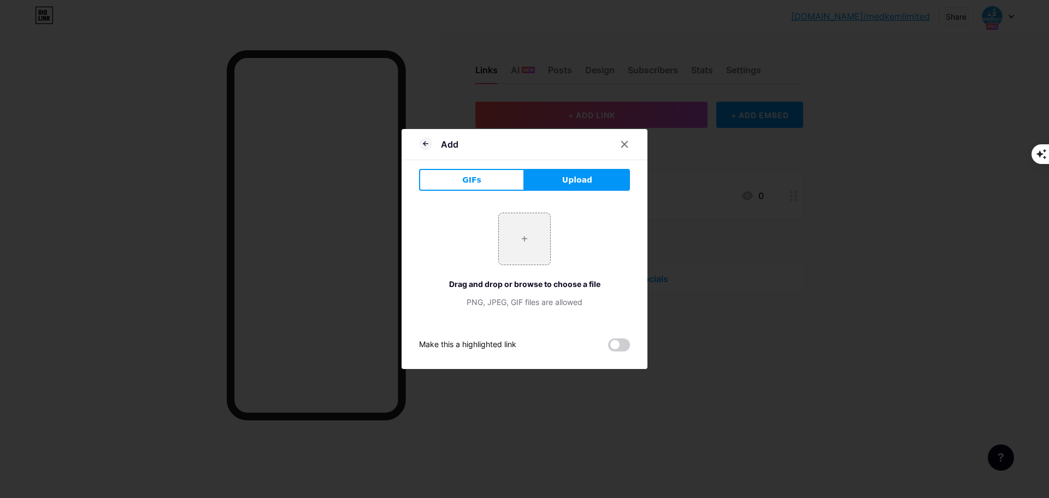
click at [565, 183] on span "Upload" at bounding box center [577, 179] width 30 height 11
click at [530, 237] on input "file" at bounding box center [524, 238] width 51 height 51
type input "C:\fakepath\images (3).png"
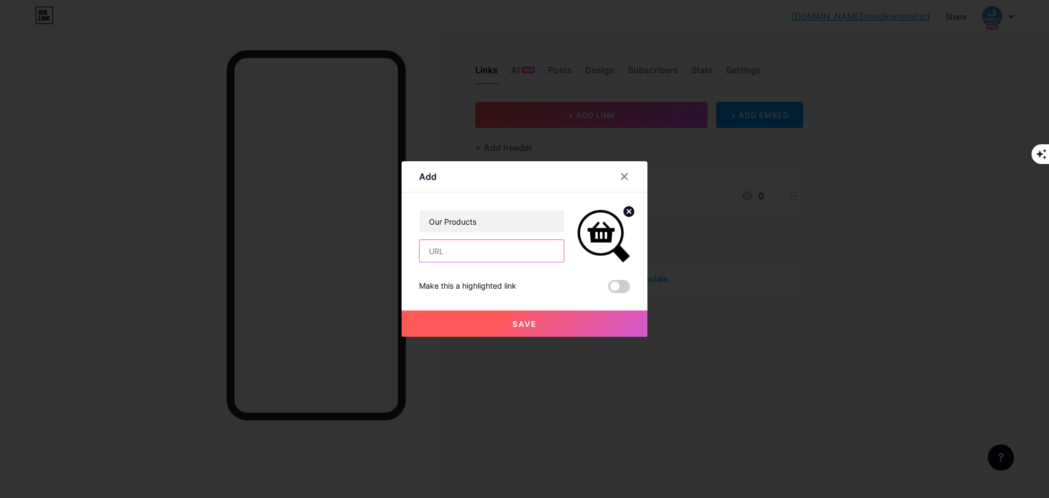
click at [467, 251] on input "text" at bounding box center [492, 251] width 144 height 22
paste input "[URL][DOMAIN_NAME]"
type input "[URL][DOMAIN_NAME]"
click at [522, 325] on span "Save" at bounding box center [524, 323] width 25 height 9
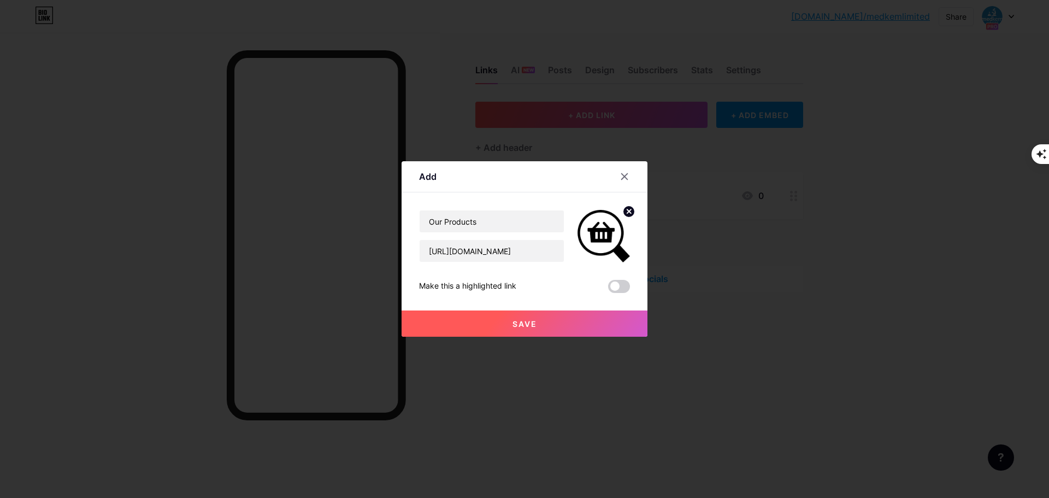
scroll to position [0, 0]
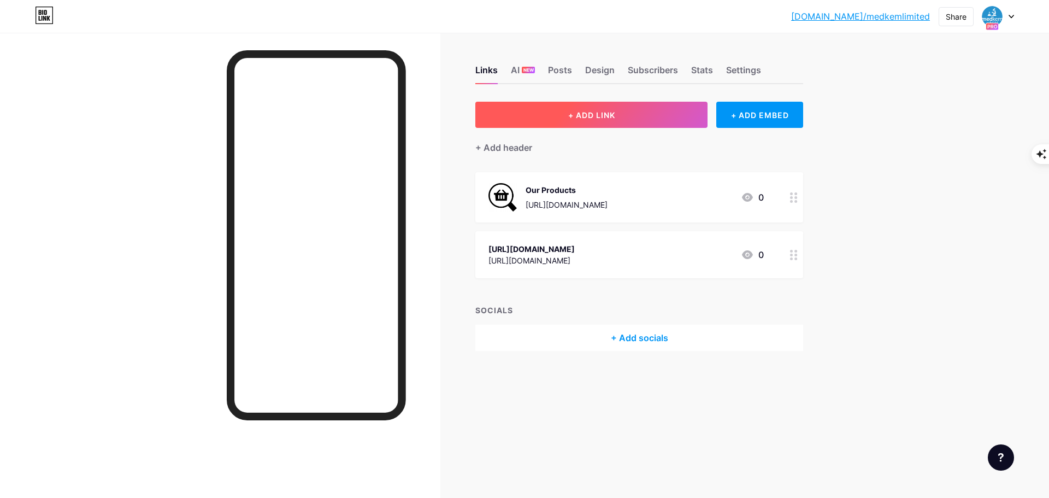
click at [557, 120] on button "+ ADD LINK" at bounding box center [591, 115] width 232 height 26
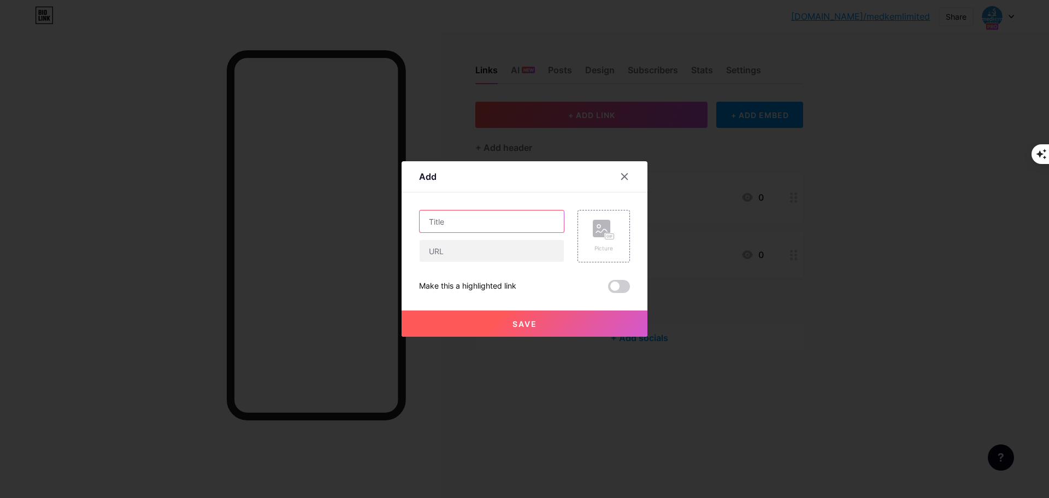
click at [442, 228] on input "text" at bounding box center [492, 221] width 144 height 22
paste input "Request a Quote"
type input "Request a Quote"
click at [593, 239] on icon at bounding box center [604, 230] width 22 height 20
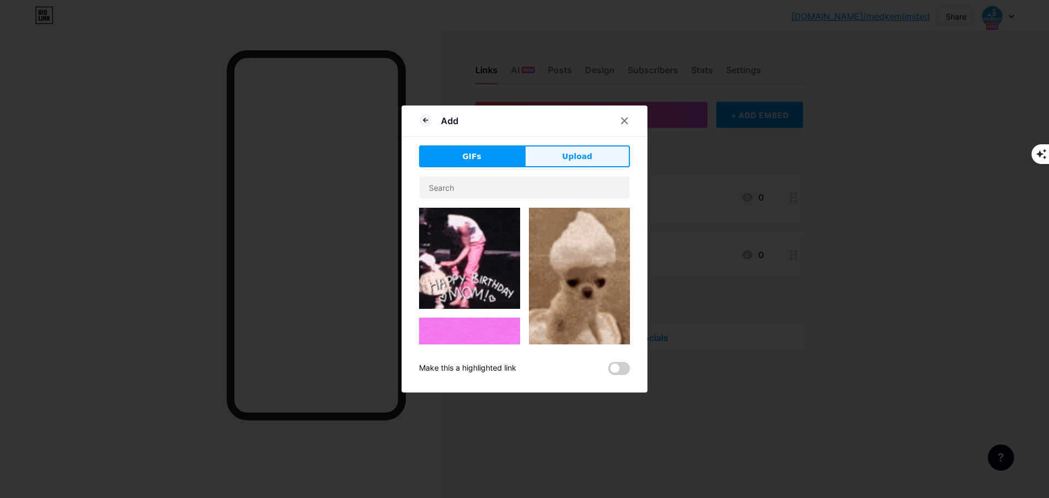
click at [594, 150] on button "Upload" at bounding box center [576, 156] width 105 height 22
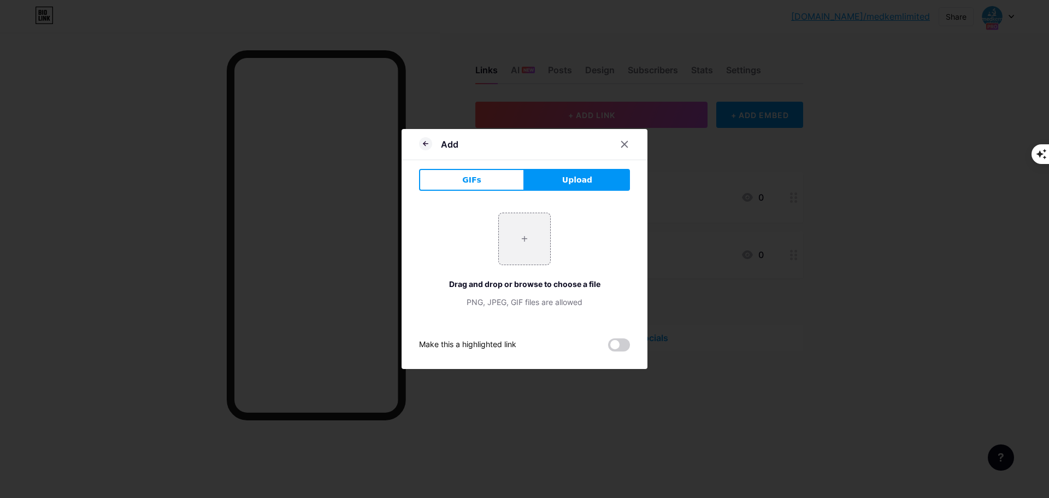
click at [558, 187] on button "Upload" at bounding box center [576, 180] width 105 height 22
click at [526, 238] on input "file" at bounding box center [524, 238] width 51 height 51
type input "C:\fakepath\Screenshot [DATE] 130159.png"
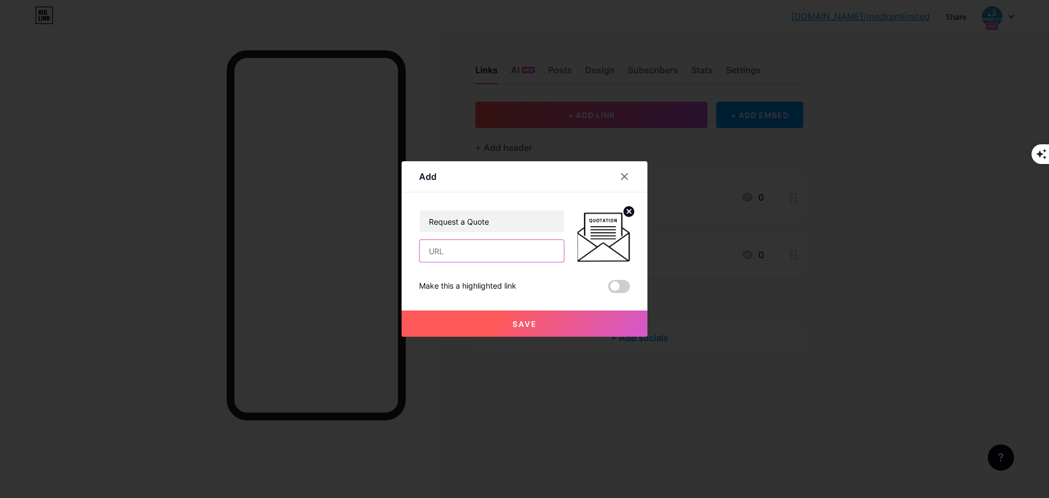
click at [469, 254] on input "text" at bounding box center [492, 251] width 144 height 22
click at [453, 250] on input "text" at bounding box center [492, 251] width 144 height 22
paste input "[URL][DOMAIN_NAME]<yourphonenumber>?text=Hello%20Medkem%20Limited%2C%20I%27d%20…"
click at [486, 256] on input "[URL][DOMAIN_NAME]<yourphonenumber>?text=Hello%20Medkem%20Limited%2C%20I%27d%20…" at bounding box center [492, 251] width 144 height 22
type input "[URL][DOMAIN_NAME]<[PHONE_NUMBER]>?text=Hello%20Medkem%20Limited%2C%20I%27d%20l…"
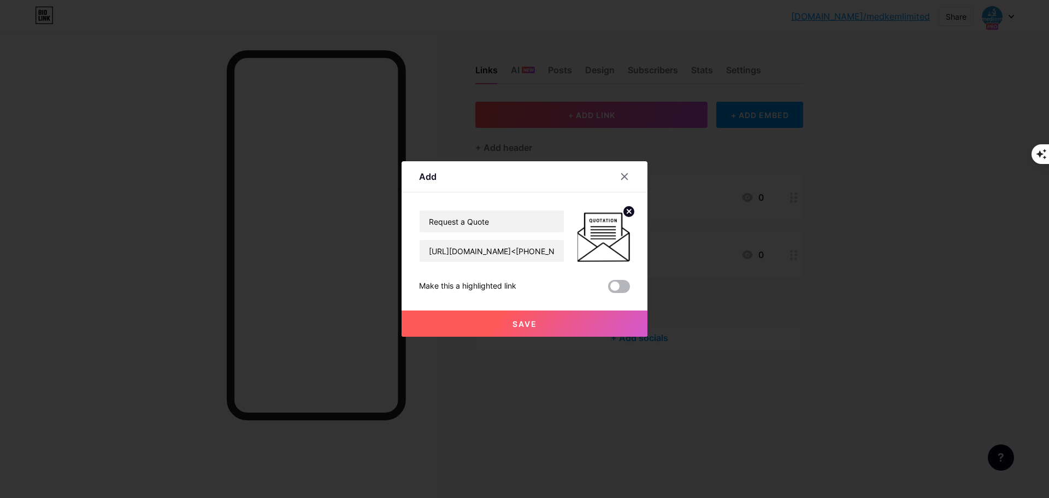
click at [623, 287] on span at bounding box center [619, 286] width 22 height 13
click at [608, 289] on input "checkbox" at bounding box center [608, 289] width 0 height 0
click at [575, 321] on button "Save" at bounding box center [525, 323] width 246 height 26
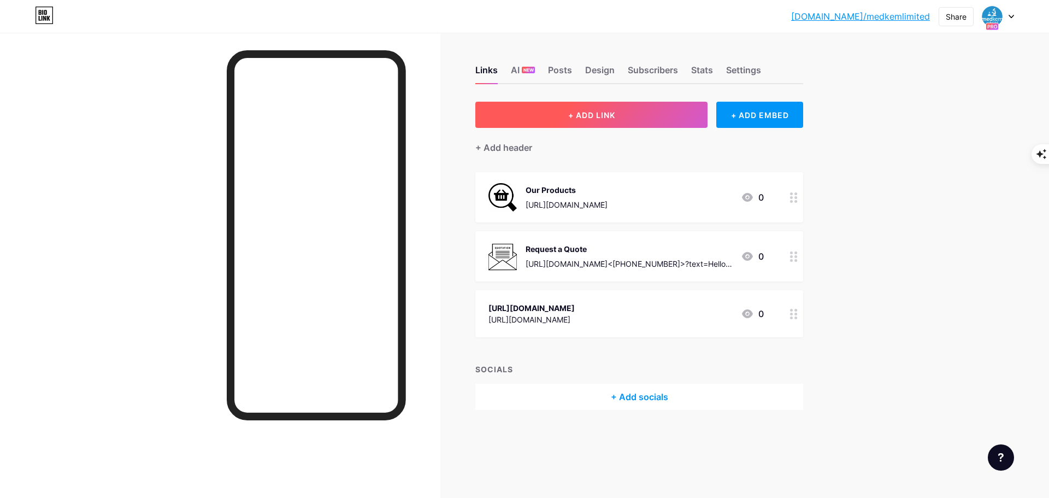
click at [576, 118] on span "+ ADD LINK" at bounding box center [591, 114] width 47 height 9
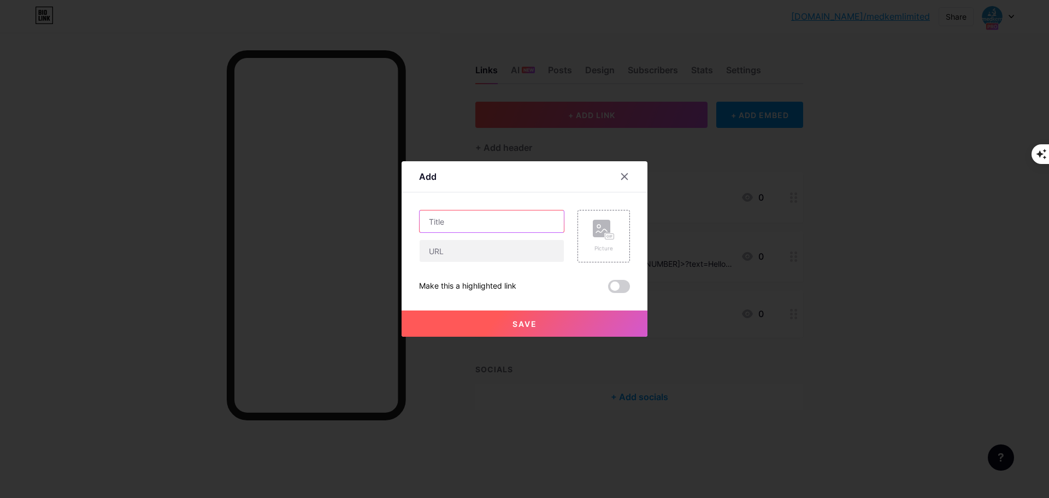
click at [446, 220] on input "text" at bounding box center [492, 221] width 144 height 22
paste input "Certifications & Compliance"
drag, startPoint x: 477, startPoint y: 222, endPoint x: 570, endPoint y: 222, distance: 92.9
click at [570, 222] on div "Certifications & Compliance Picture" at bounding box center [524, 236] width 211 height 52
type input "Certifications"
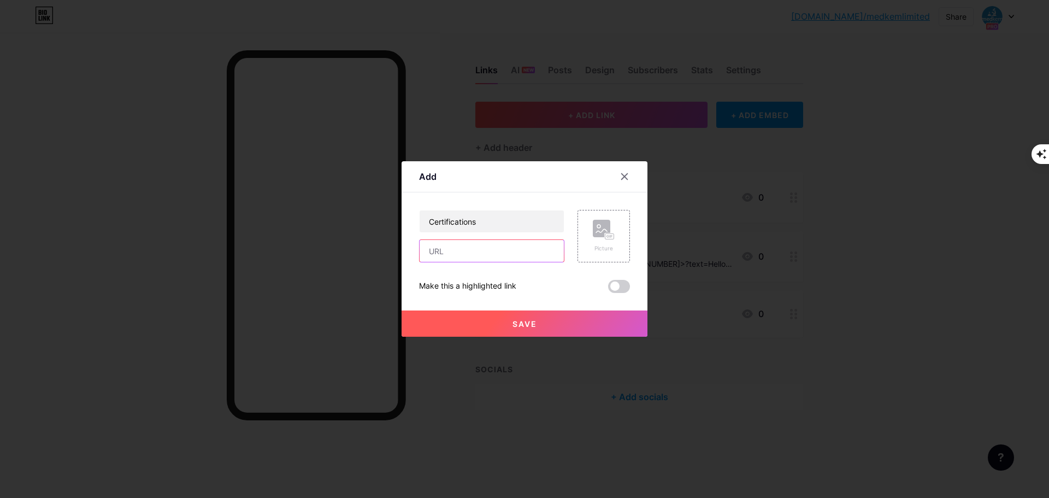
click at [437, 250] on input "text" at bounding box center [492, 251] width 144 height 22
paste input "[URL][DOMAIN_NAME]"
type input "[URL][DOMAIN_NAME]"
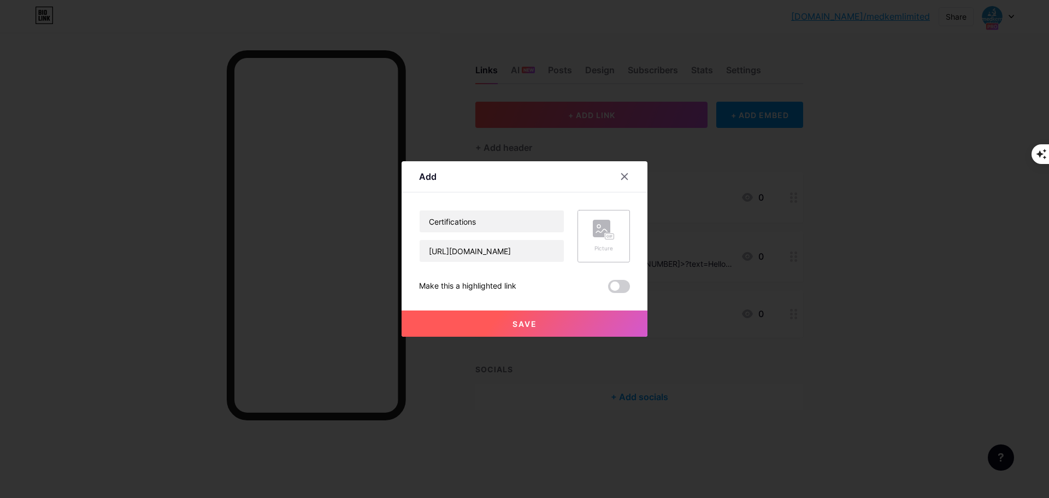
click at [601, 229] on rect at bounding box center [601, 228] width 17 height 17
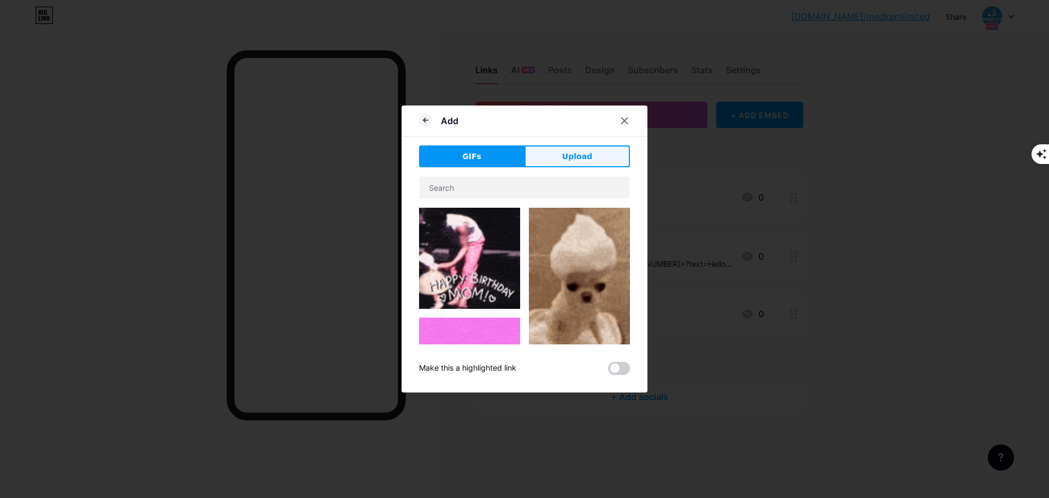
click at [596, 153] on button "Upload" at bounding box center [576, 156] width 105 height 22
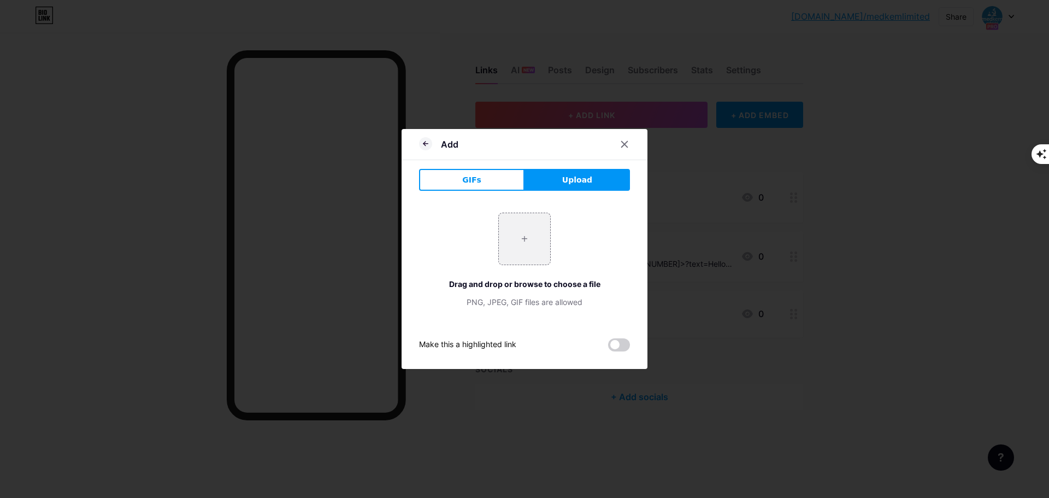
click at [564, 193] on div "GIFs Upload Content YouTube Play YouTube video without leaving your page. ADD V…" at bounding box center [524, 260] width 211 height 182
click at [567, 183] on span "Upload" at bounding box center [577, 179] width 30 height 11
click at [569, 182] on span "Upload" at bounding box center [577, 179] width 30 height 11
click at [535, 241] on input "file" at bounding box center [524, 238] width 51 height 51
type input "C:\fakepath\images (4).png"
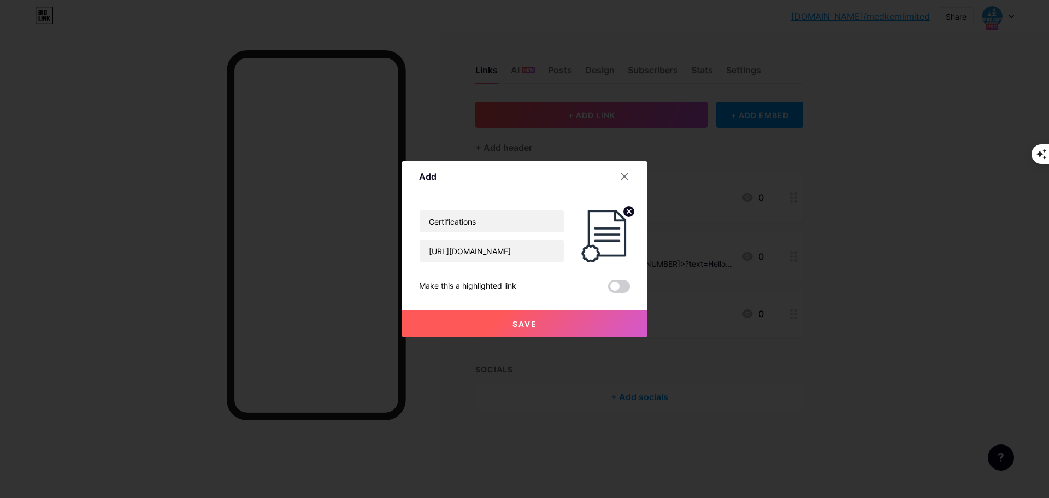
click at [526, 321] on span "Save" at bounding box center [524, 323] width 25 height 9
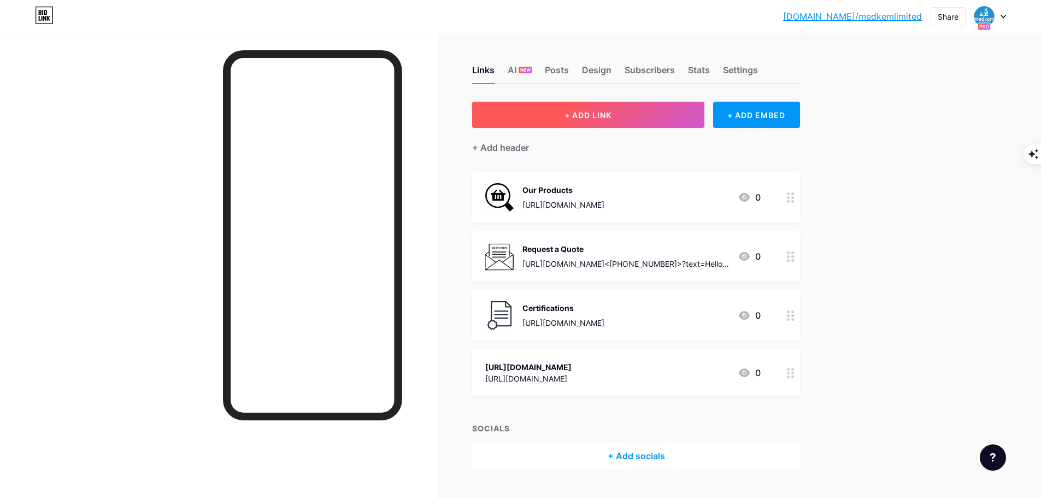
click at [596, 110] on span "+ ADD LINK" at bounding box center [587, 114] width 47 height 9
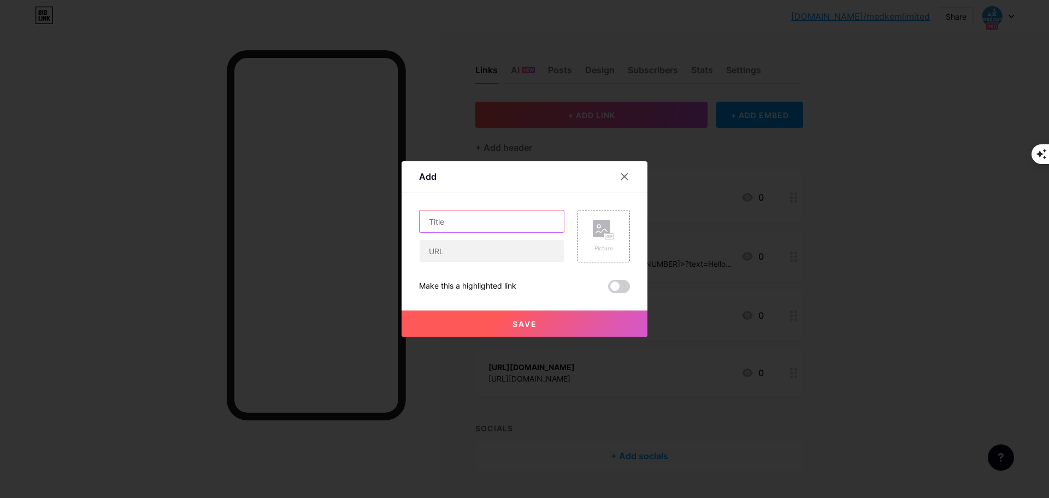
click at [475, 227] on input "text" at bounding box center [492, 221] width 144 height 22
paste input "Clients We Serve"
type input "Clients We Serve"
click at [482, 254] on input "text" at bounding box center [492, 251] width 144 height 22
paste input "[URL][DOMAIN_NAME]"
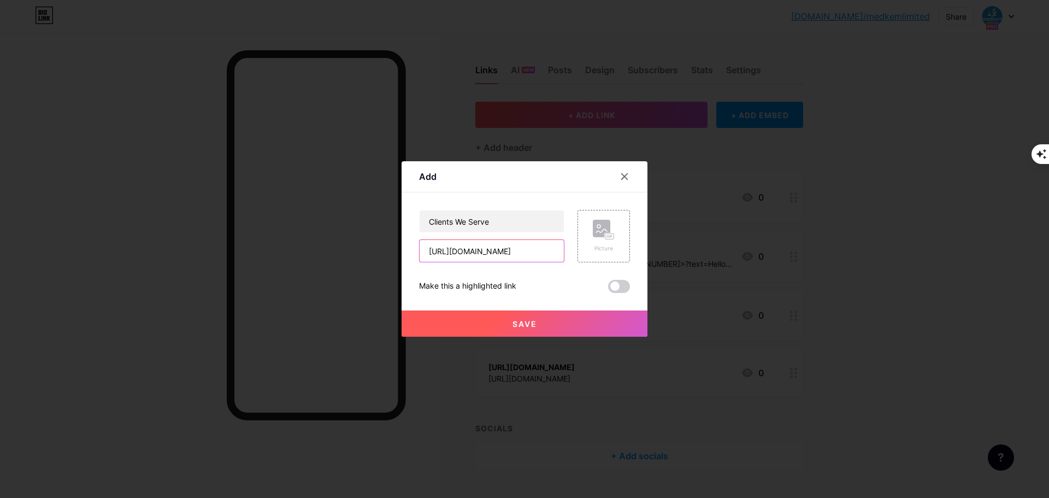
scroll to position [0, 208]
type input "[URL][DOMAIN_NAME]"
click at [599, 239] on icon at bounding box center [604, 230] width 22 height 20
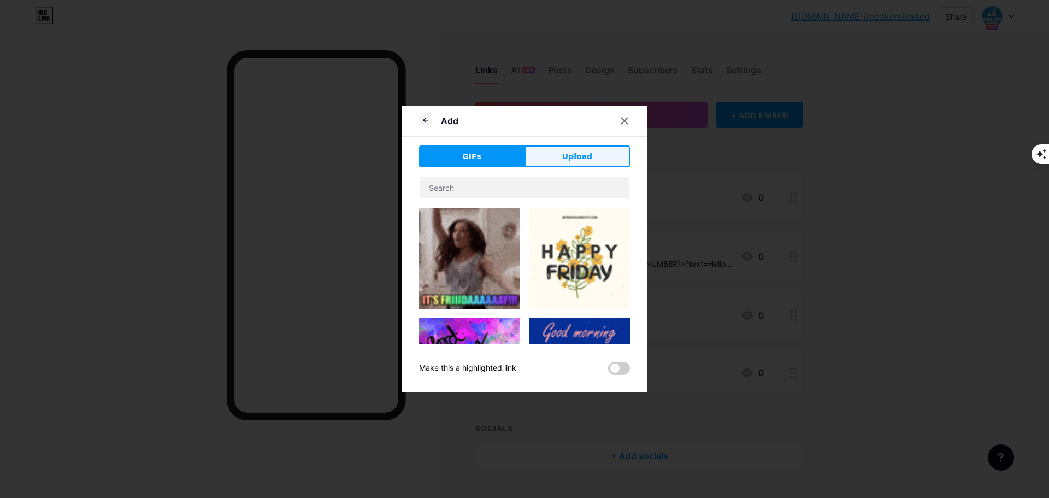
click at [563, 158] on button "Upload" at bounding box center [576, 156] width 105 height 22
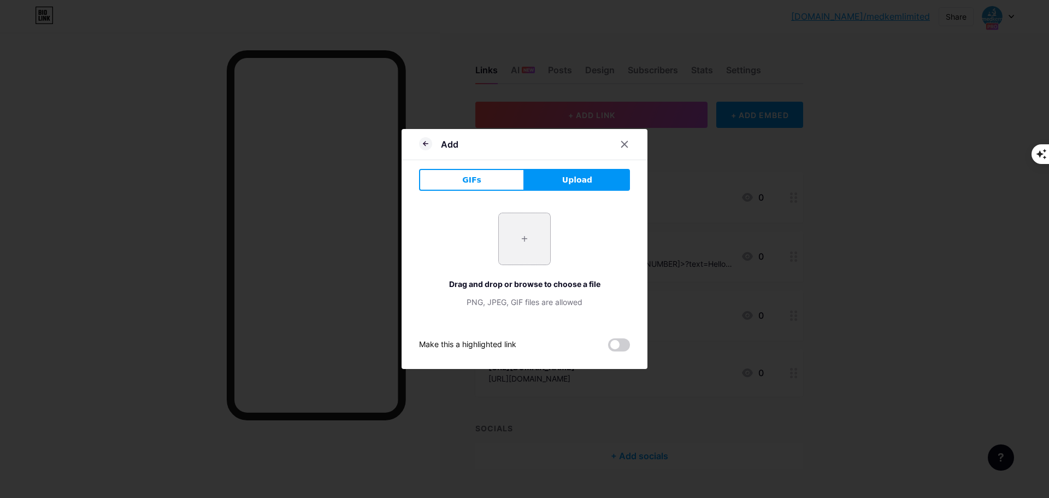
click at [529, 232] on input "file" at bounding box center [524, 238] width 51 height 51
type input "C:\fakepath\vip-shop-clients-icon-outline-style-vector.jpg"
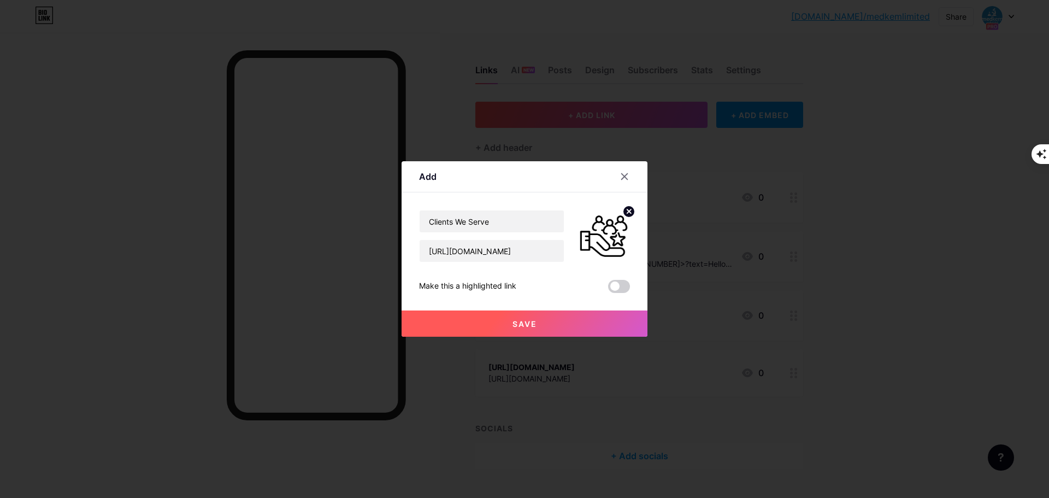
click at [529, 326] on span "Save" at bounding box center [524, 323] width 25 height 9
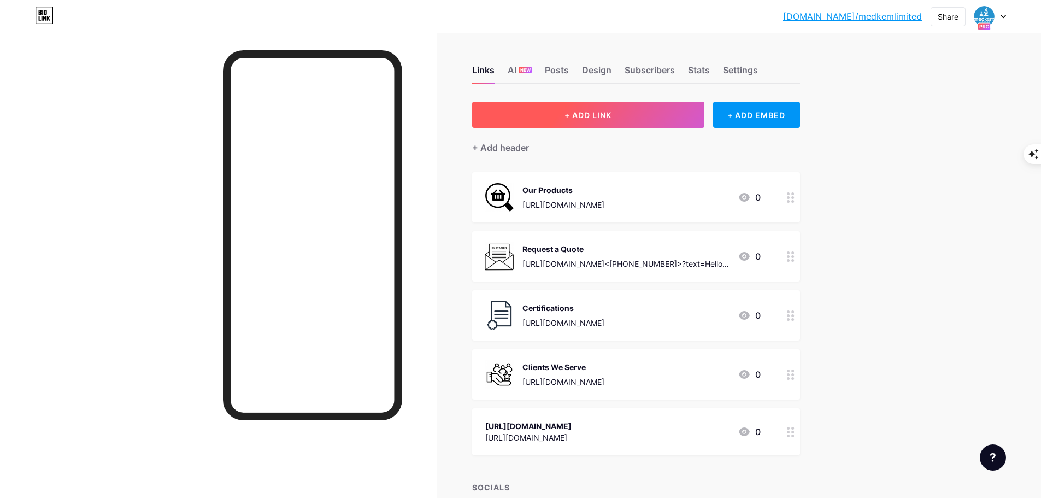
click at [557, 109] on button "+ ADD LINK" at bounding box center [588, 115] width 232 height 26
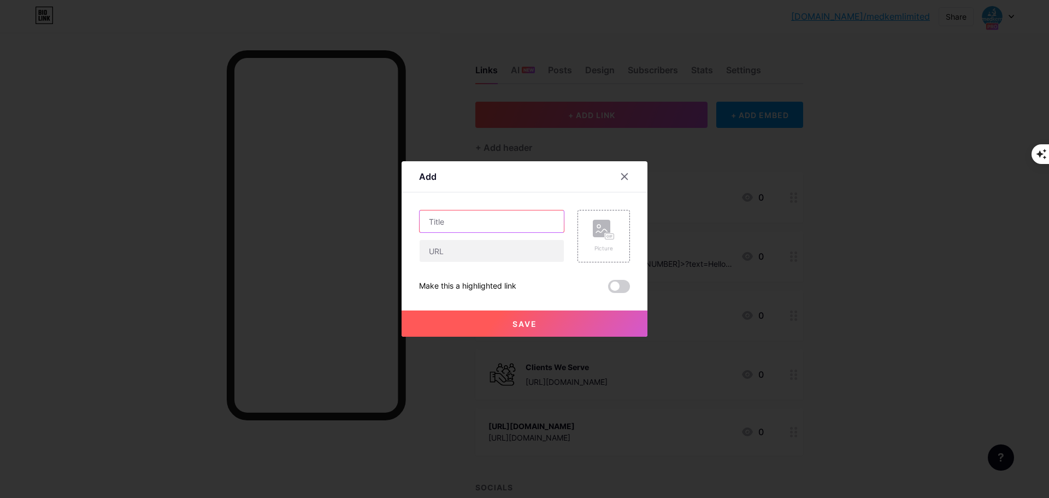
click at [464, 221] on input "text" at bounding box center [492, 221] width 144 height 22
paste input "Why Choose Us"
type input "Why Choose Us"
click at [468, 241] on input "text" at bounding box center [492, 251] width 144 height 22
paste input "[URL][DOMAIN_NAME]"
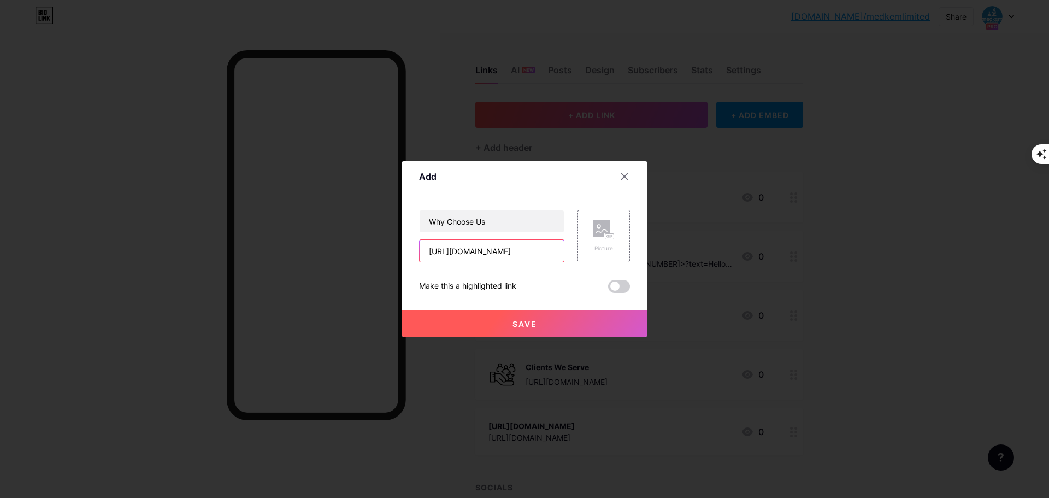
scroll to position [0, 208]
type input "[URL][DOMAIN_NAME]"
drag, startPoint x: 497, startPoint y: 221, endPoint x: 406, endPoint y: 219, distance: 90.7
click at [406, 219] on div "Add Content YouTube Play YouTube video without leaving your page. ADD Vimeo Pla…" at bounding box center [525, 248] width 246 height 175
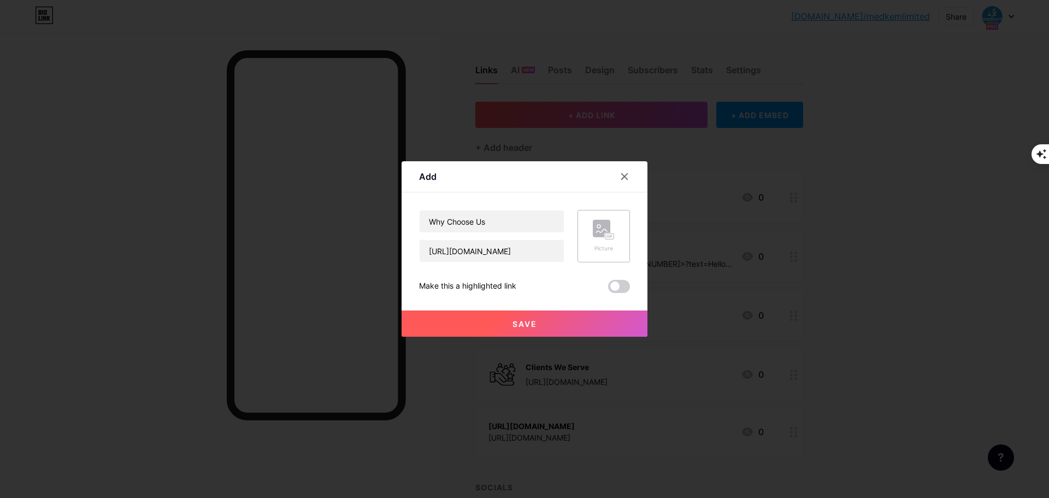
click at [592, 240] on div "Picture" at bounding box center [603, 236] width 52 height 52
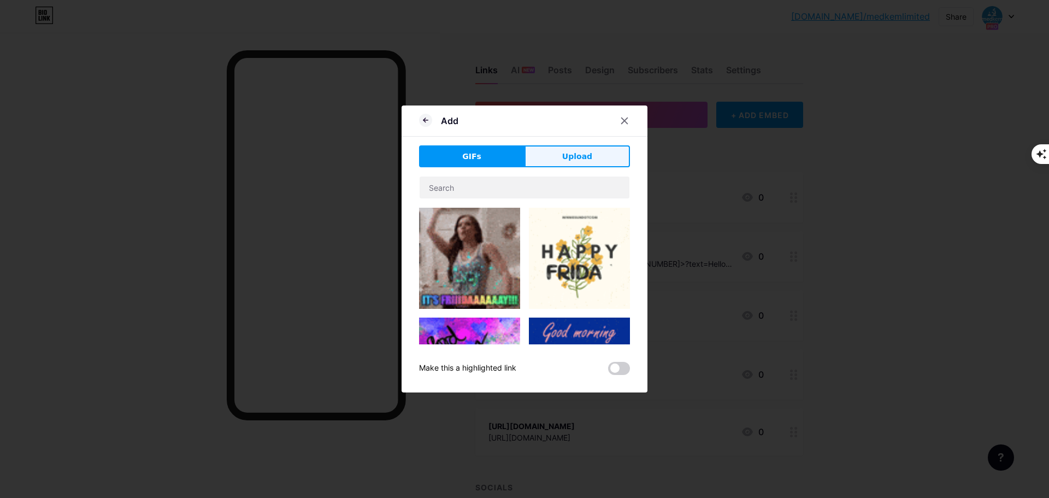
click at [554, 146] on button "Upload" at bounding box center [576, 156] width 105 height 22
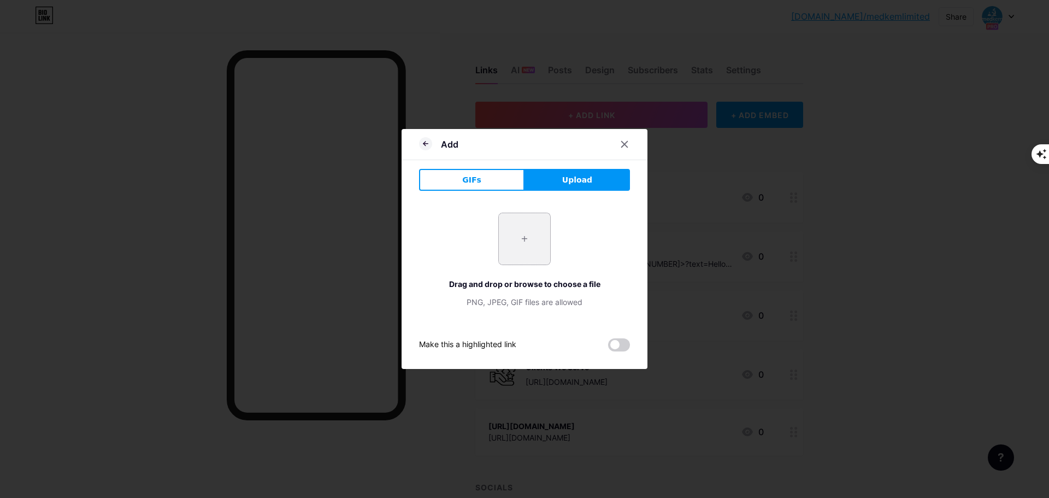
click at [529, 225] on input "file" at bounding box center [524, 238] width 51 height 51
type input "C:\fakepath\istockphoto-2065227569-612x612.jpg"
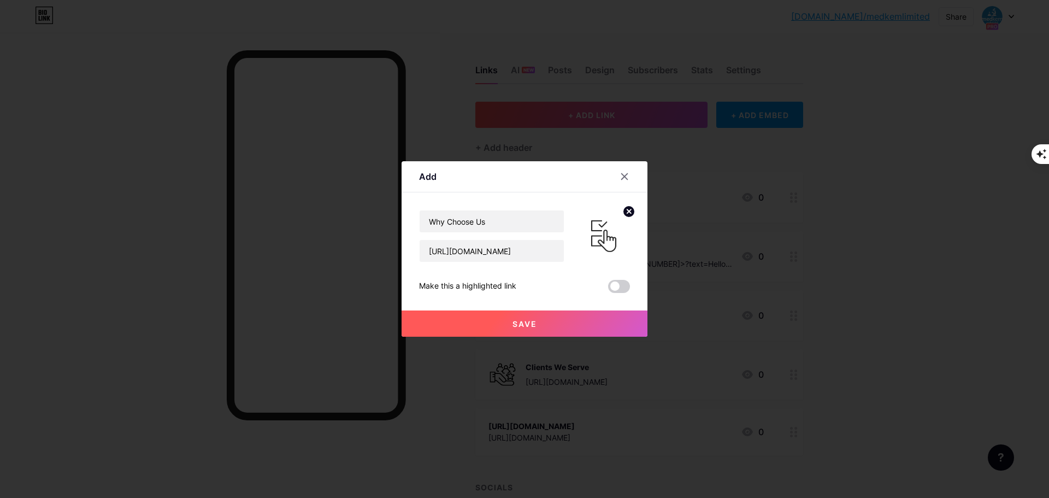
click at [558, 325] on button "Save" at bounding box center [525, 323] width 246 height 26
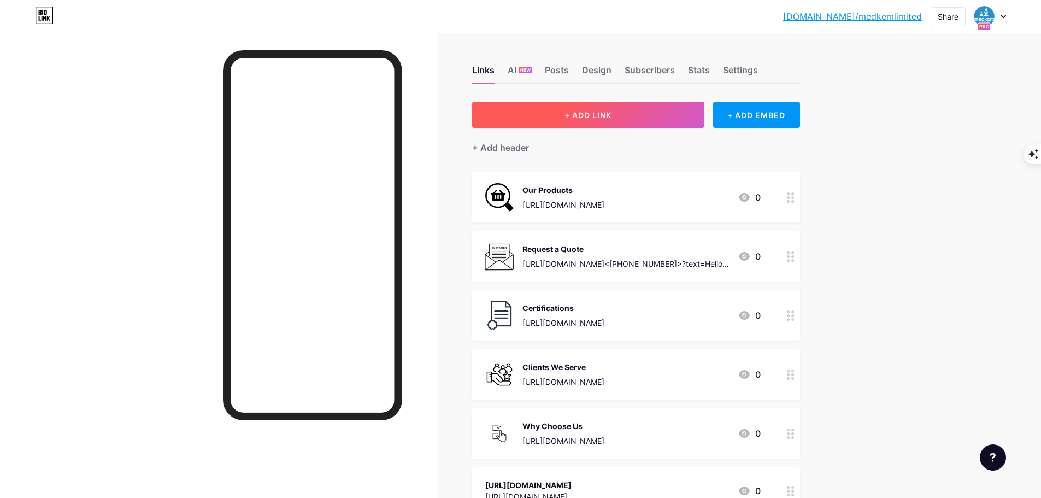
click at [579, 116] on span "+ ADD LINK" at bounding box center [587, 114] width 47 height 9
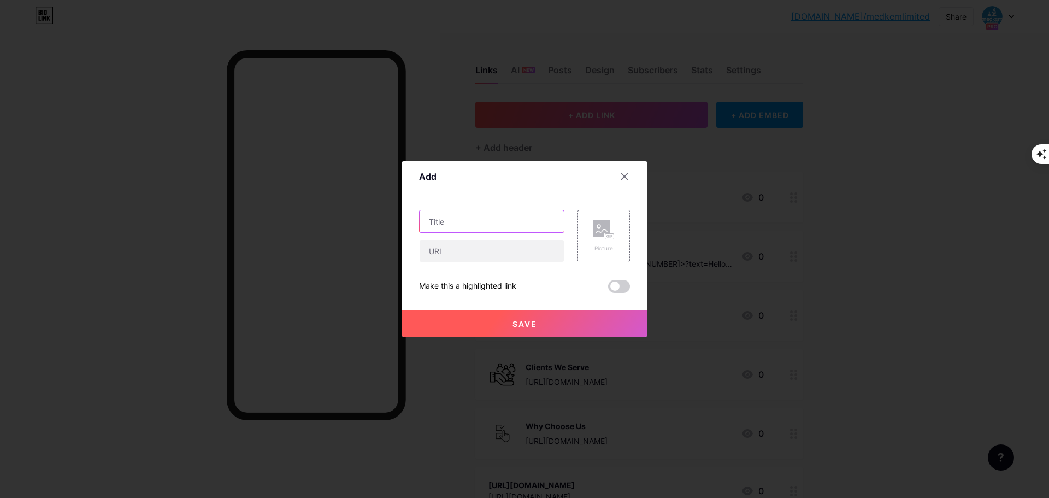
click at [488, 227] on input "text" at bounding box center [492, 221] width 144 height 22
paste input "Company Profile"
type input "Company Profile"
click at [589, 235] on div "Picture" at bounding box center [603, 236] width 52 height 52
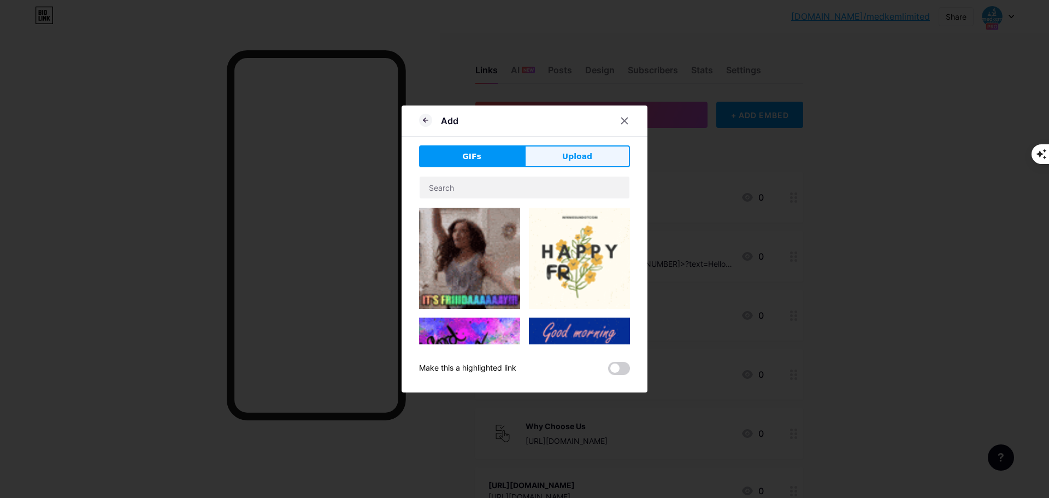
click at [576, 162] on span "Upload" at bounding box center [577, 156] width 30 height 11
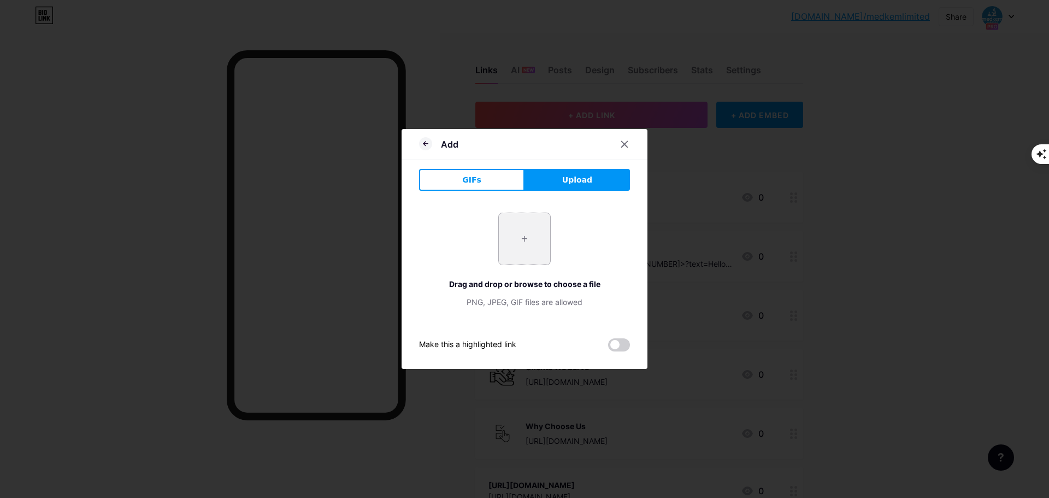
click at [532, 234] on input "file" at bounding box center [524, 238] width 51 height 51
type input "C:\fakepath\images (6).png"
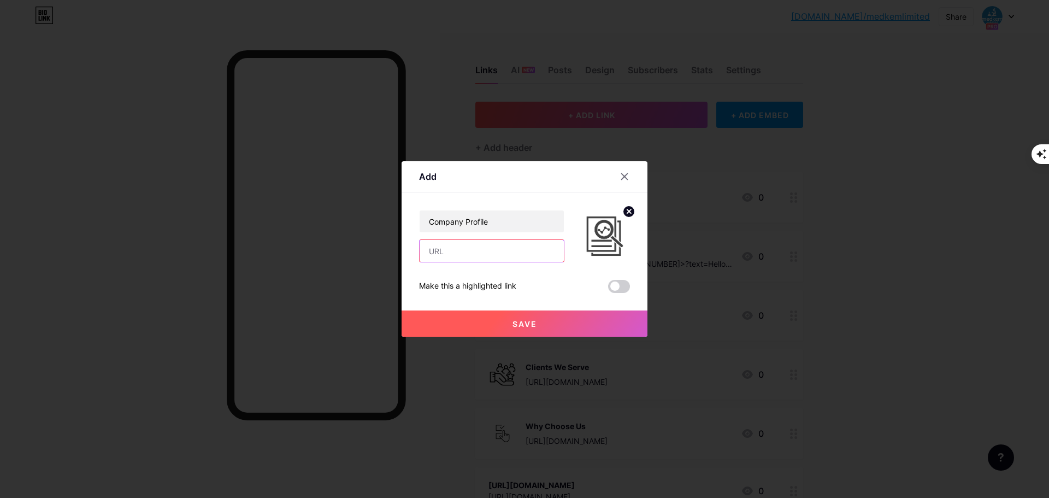
click at [500, 251] on input "text" at bounding box center [492, 251] width 144 height 22
click at [509, 251] on input "text" at bounding box center [492, 251] width 144 height 22
paste input "[URL][DOMAIN_NAME]"
type input "[URL][DOMAIN_NAME]"
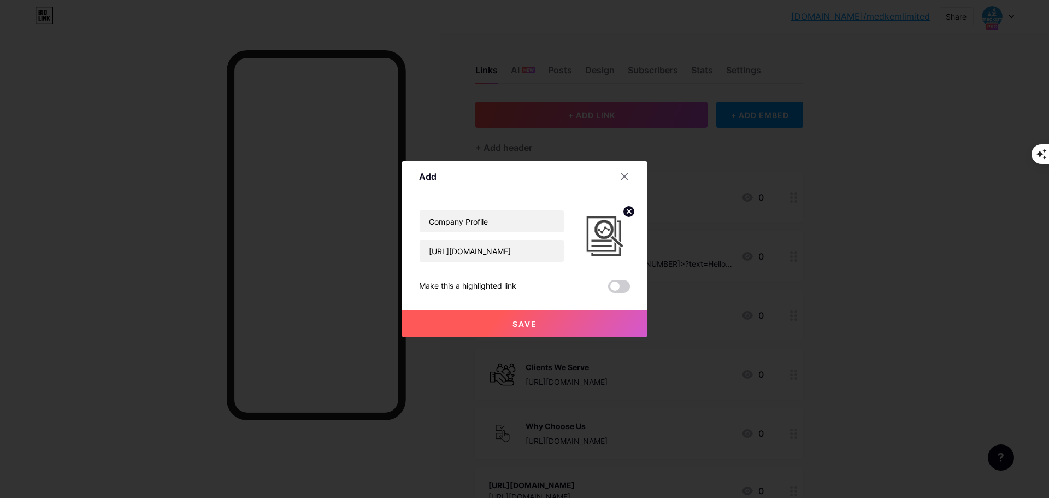
click at [549, 323] on button "Save" at bounding box center [525, 323] width 246 height 26
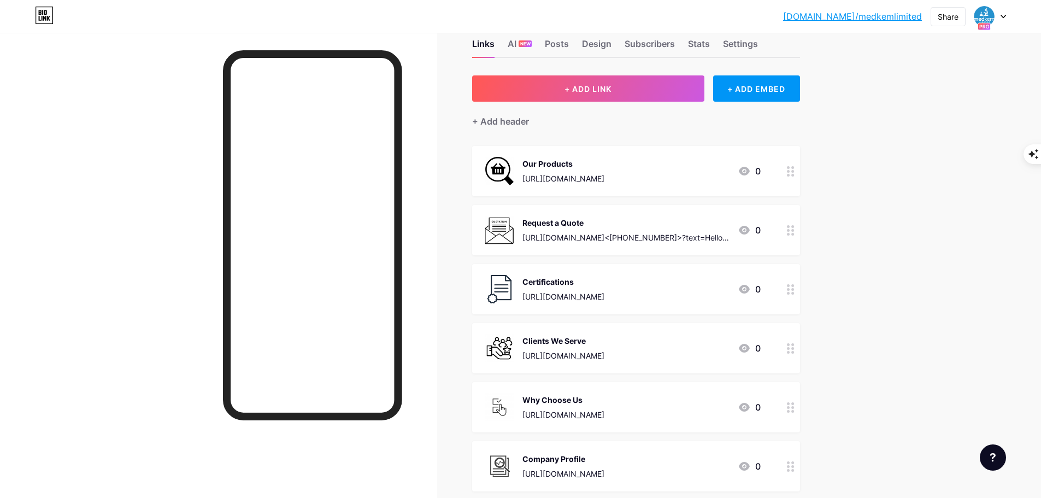
scroll to position [0, 0]
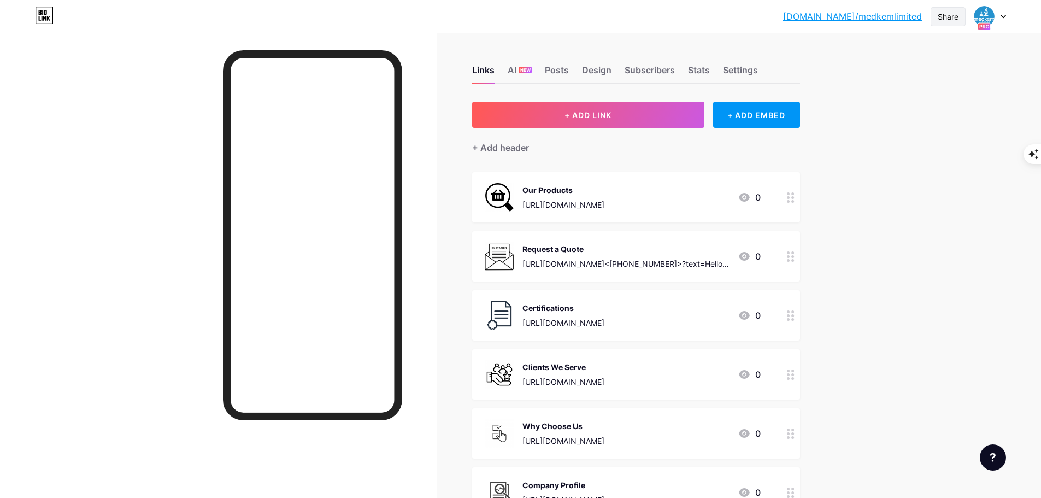
click at [939, 16] on div "Share" at bounding box center [947, 16] width 21 height 11
click at [876, 46] on div "Copy link" at bounding box center [883, 56] width 163 height 26
click at [953, 83] on icon at bounding box center [949, 82] width 13 height 13
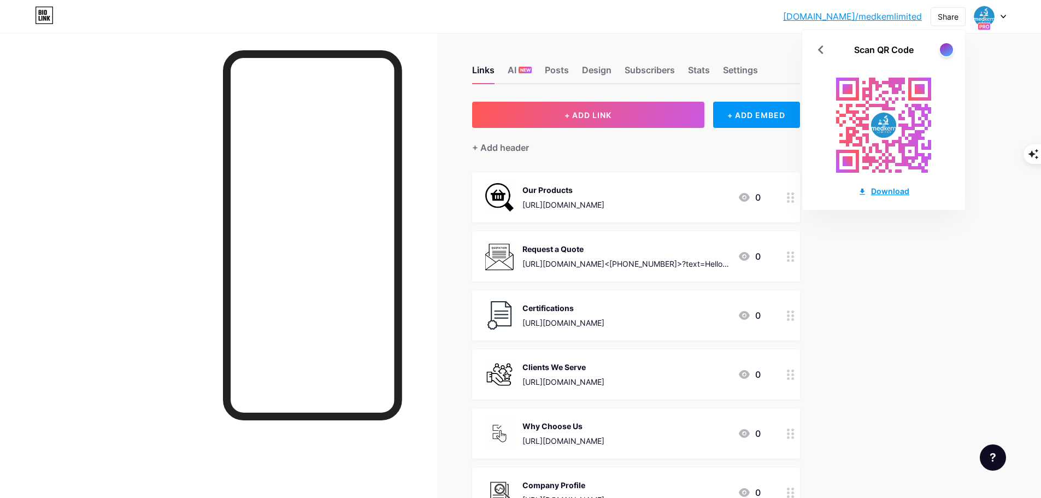
click at [887, 194] on div "Download" at bounding box center [883, 190] width 51 height 11
click at [710, 15] on div "[DOMAIN_NAME]/medkem... [DOMAIN_NAME]/medkemlimited Share Scan QR Code Download…" at bounding box center [520, 17] width 1041 height 20
